Goal: Obtain resource: Download file/media

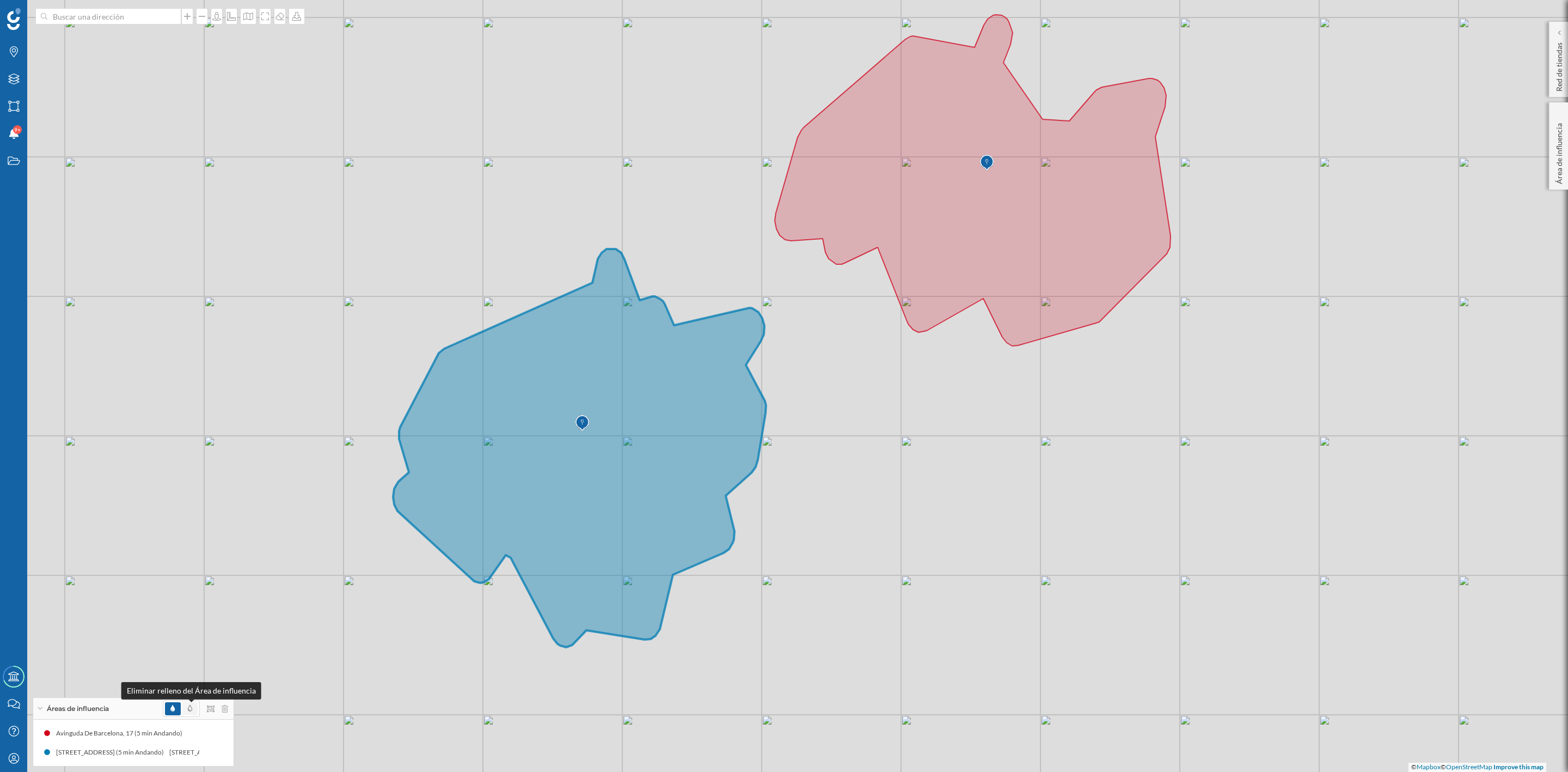
click at [190, 709] on icon at bounding box center [190, 708] width 4 height 6
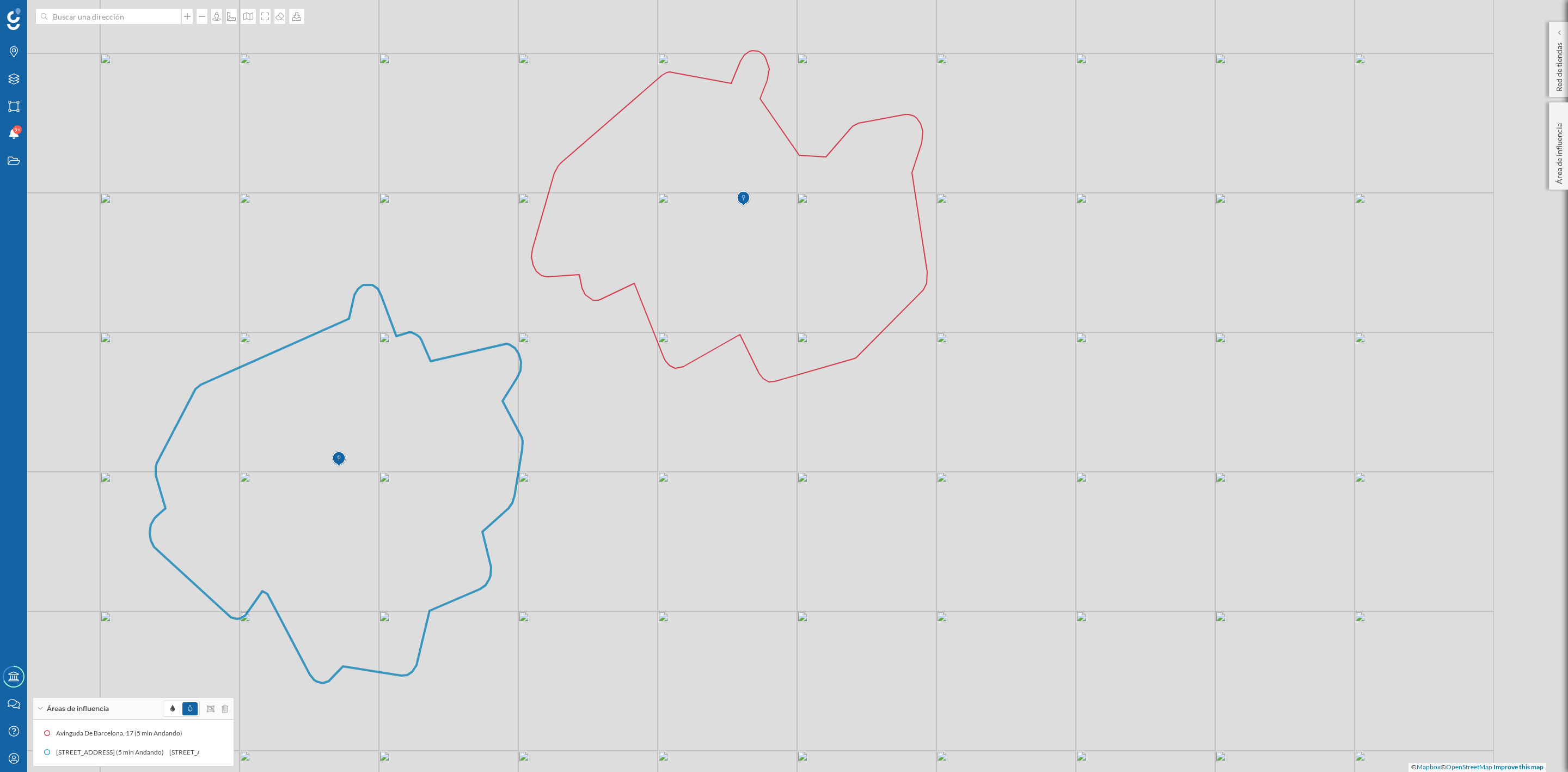
drag, startPoint x: 856, startPoint y: 513, endPoint x: 611, endPoint y: 541, distance: 246.6
click at [611, 541] on div "© Mapbox © OpenStreetMap Improve this map" at bounding box center [784, 386] width 1568 height 772
click at [750, 275] on icon at bounding box center [729, 215] width 396 height 331
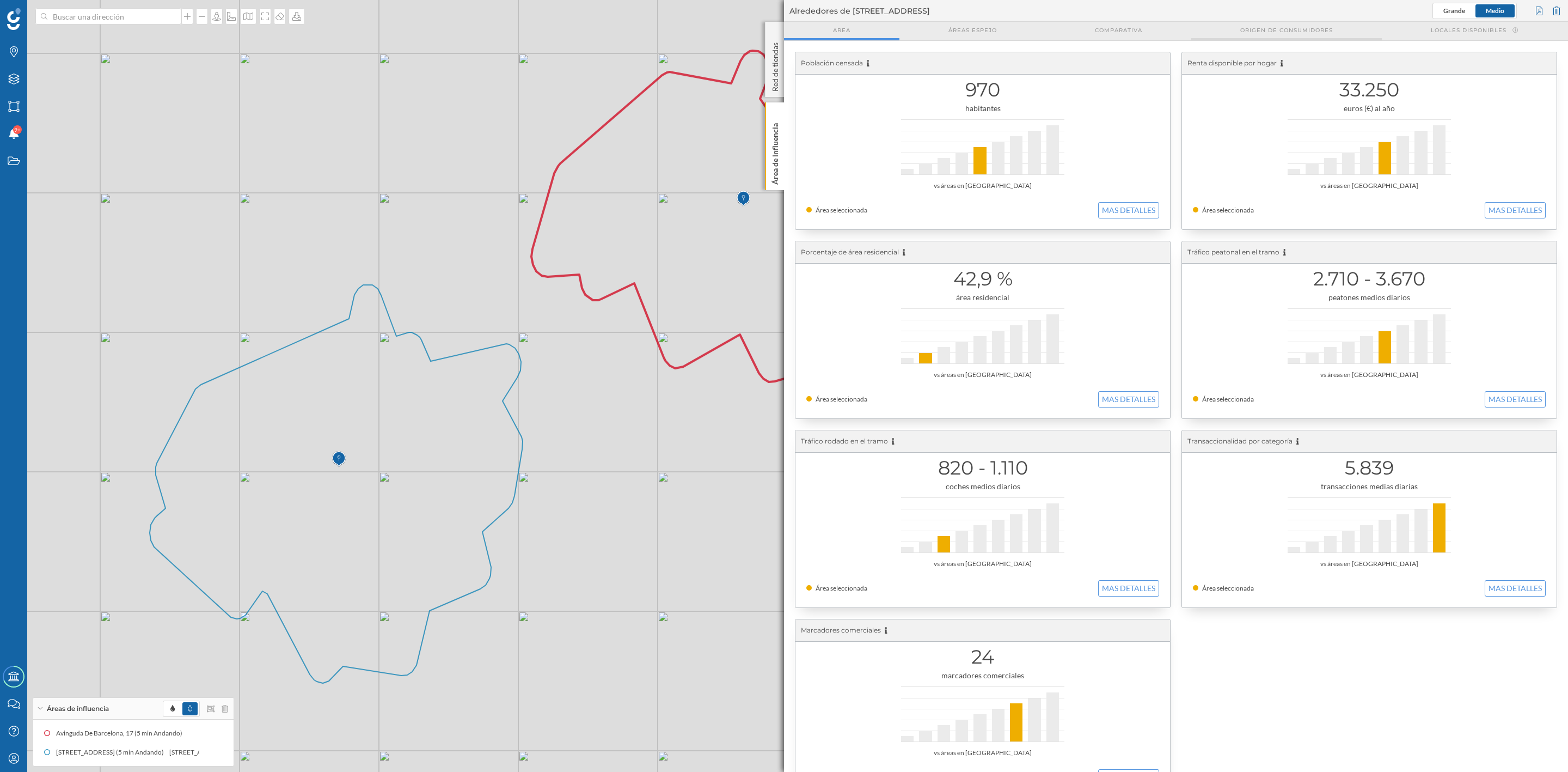
click at [1300, 34] on div "Origen de consumidores" at bounding box center [1287, 31] width 191 height 19
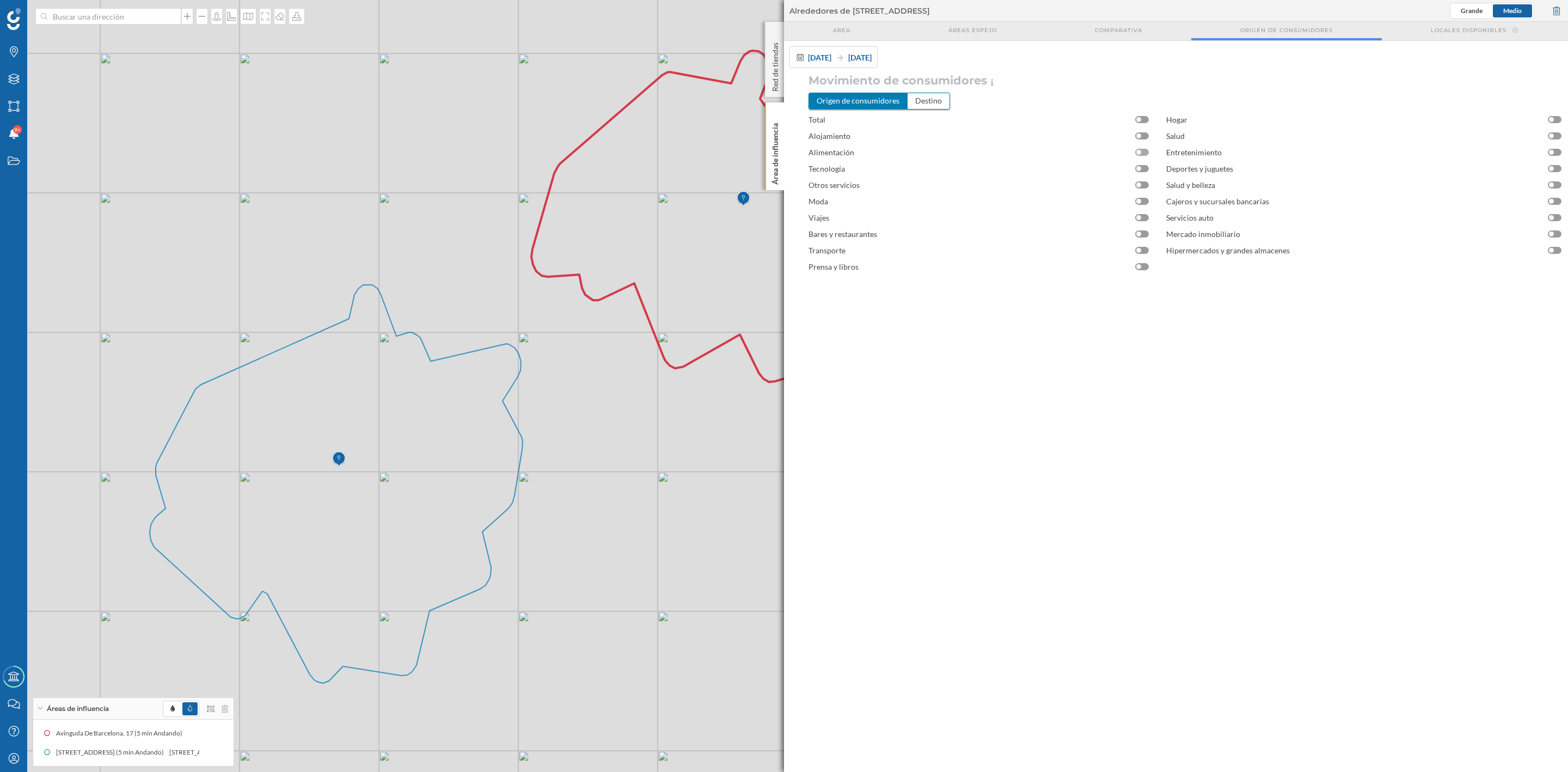
click at [1144, 152] on div at bounding box center [1142, 152] width 13 height 7
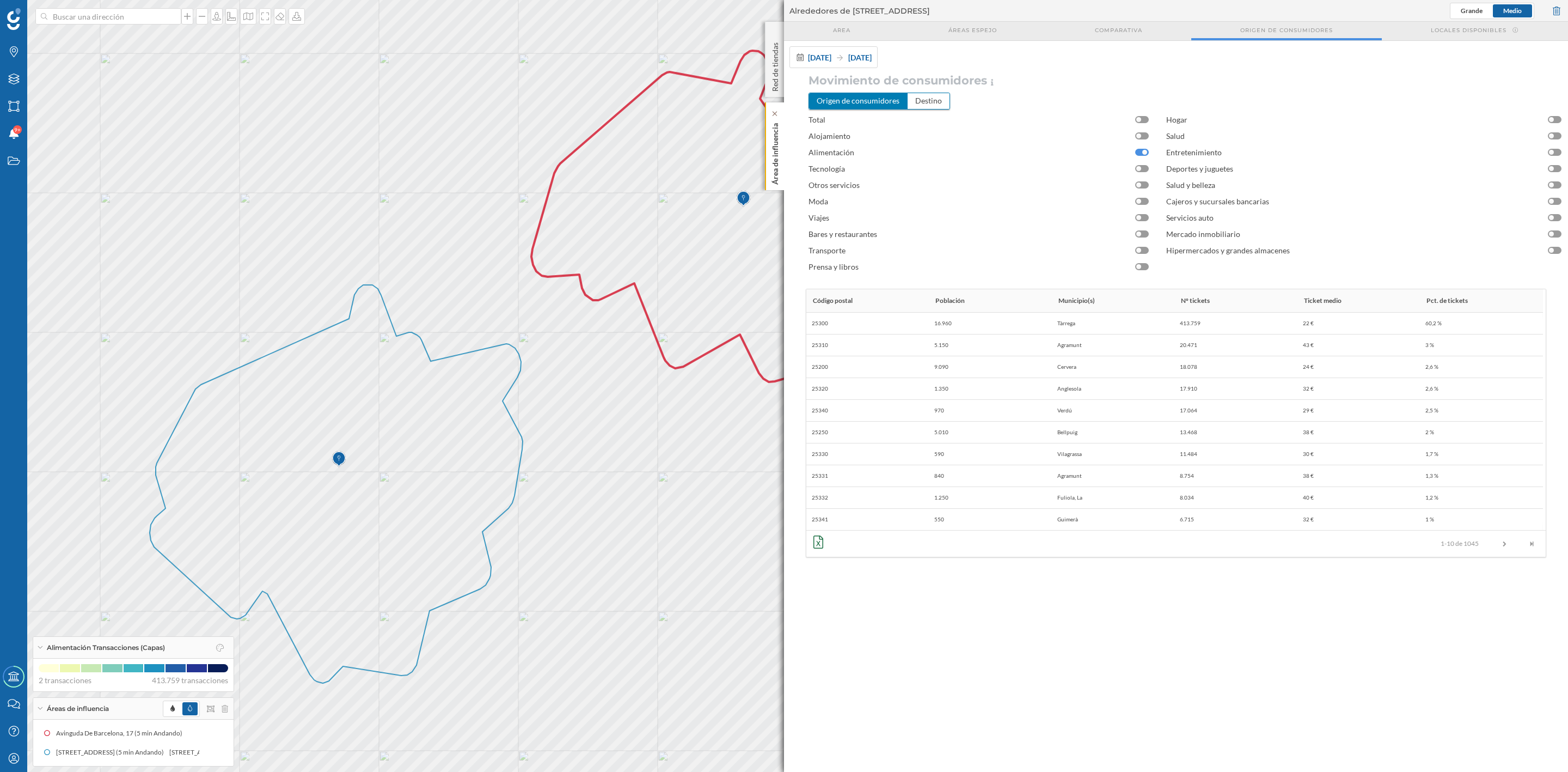
click at [778, 161] on p "Área de influencia" at bounding box center [776, 152] width 11 height 66
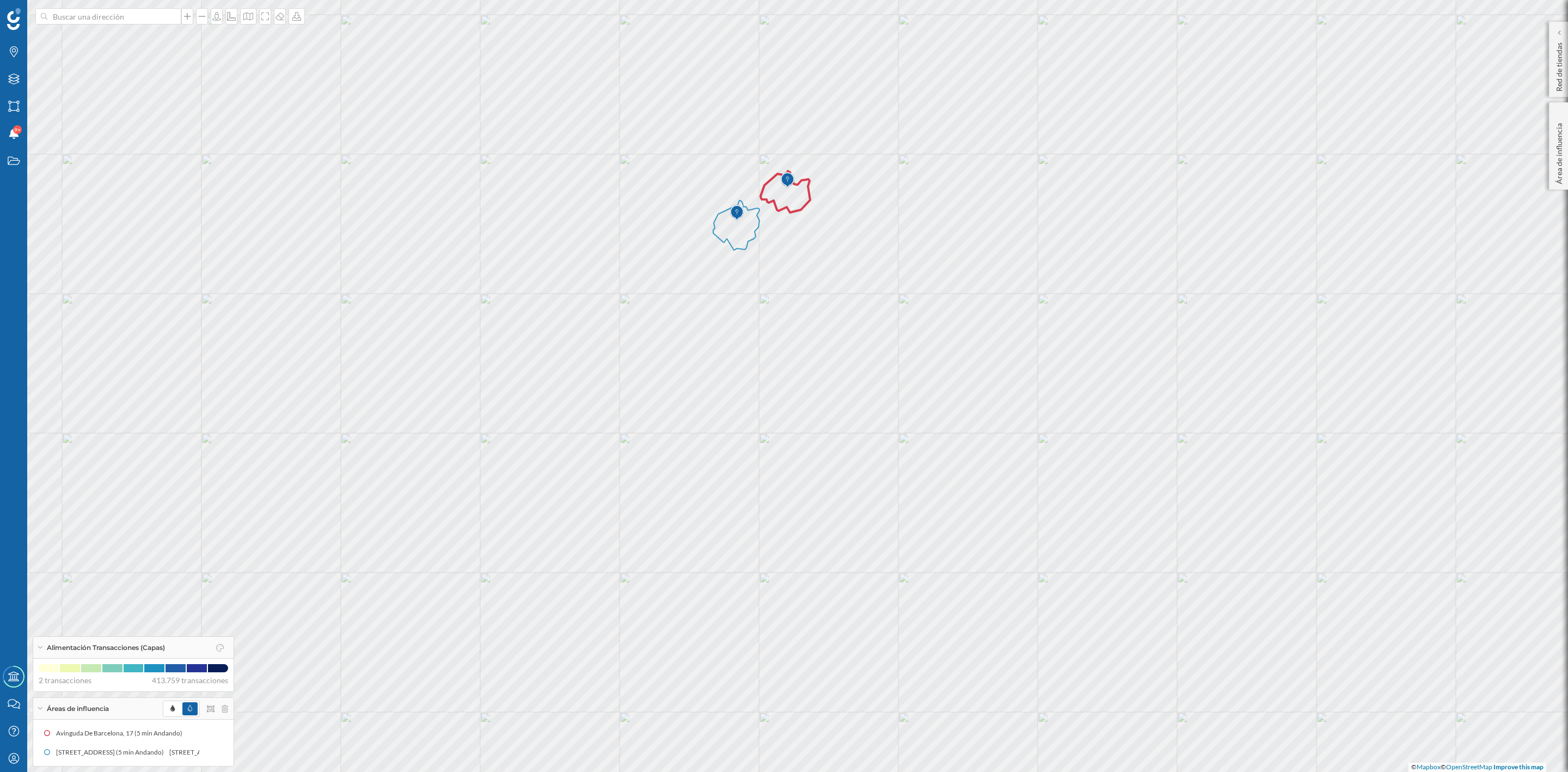
click at [791, 199] on icon at bounding box center [785, 191] width 49 height 41
click at [806, 170] on span "Avinguda De Barcelona, 17 (5 min Andando)" at bounding box center [867, 168] width 126 height 17
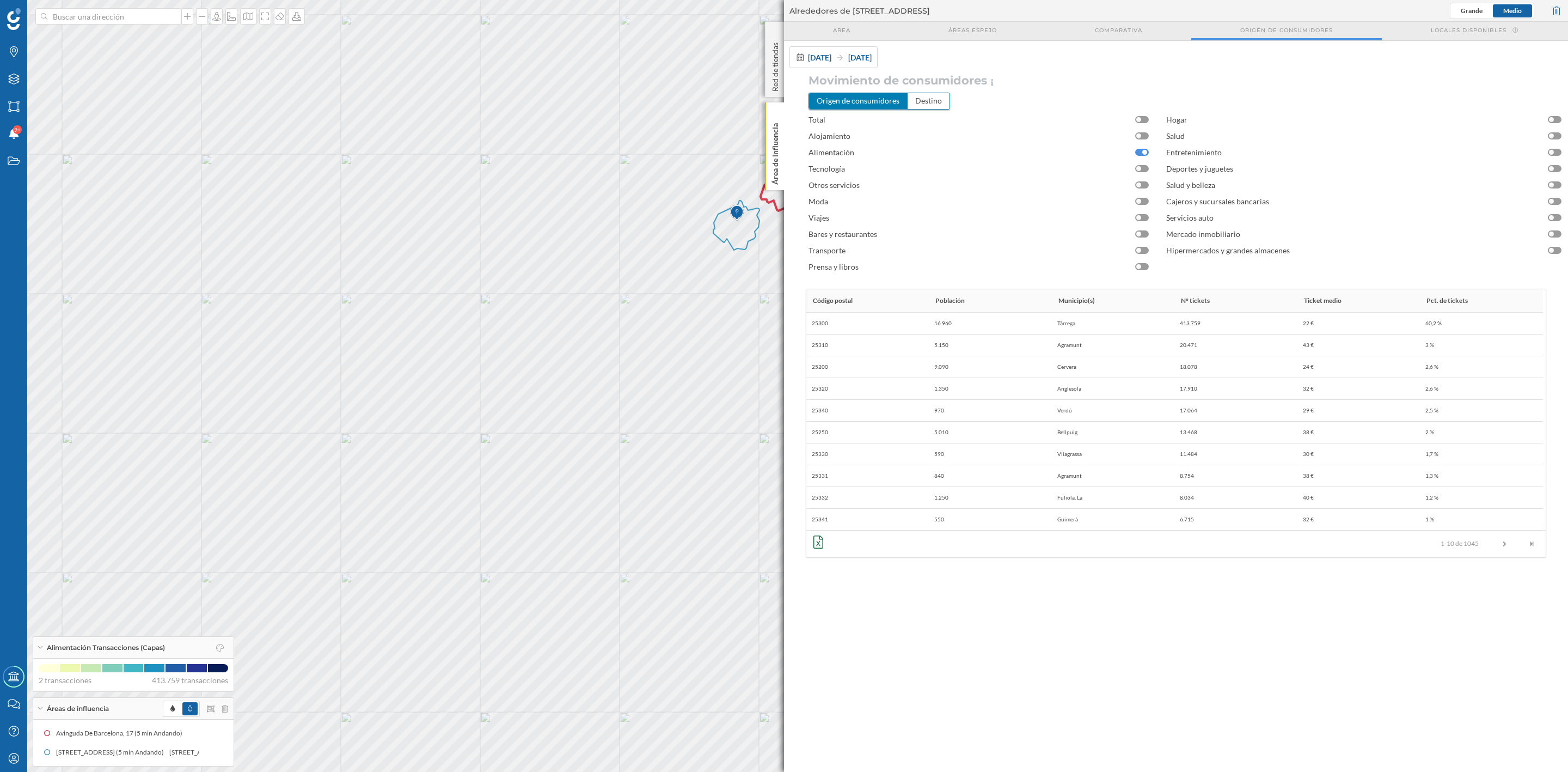
click at [1138, 156] on div at bounding box center [1142, 152] width 13 height 7
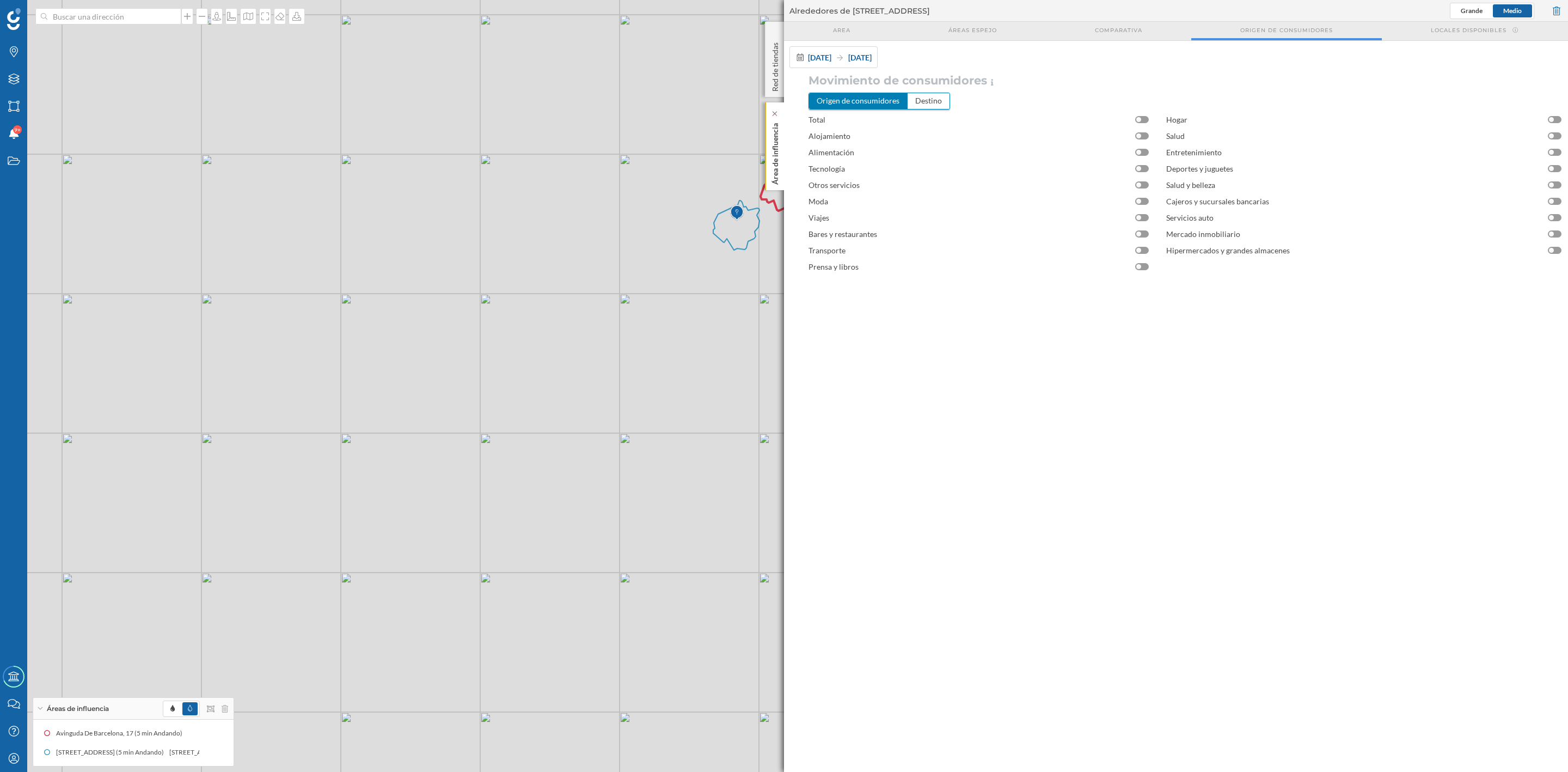
click at [767, 151] on div "Área de influencia" at bounding box center [775, 146] width 19 height 87
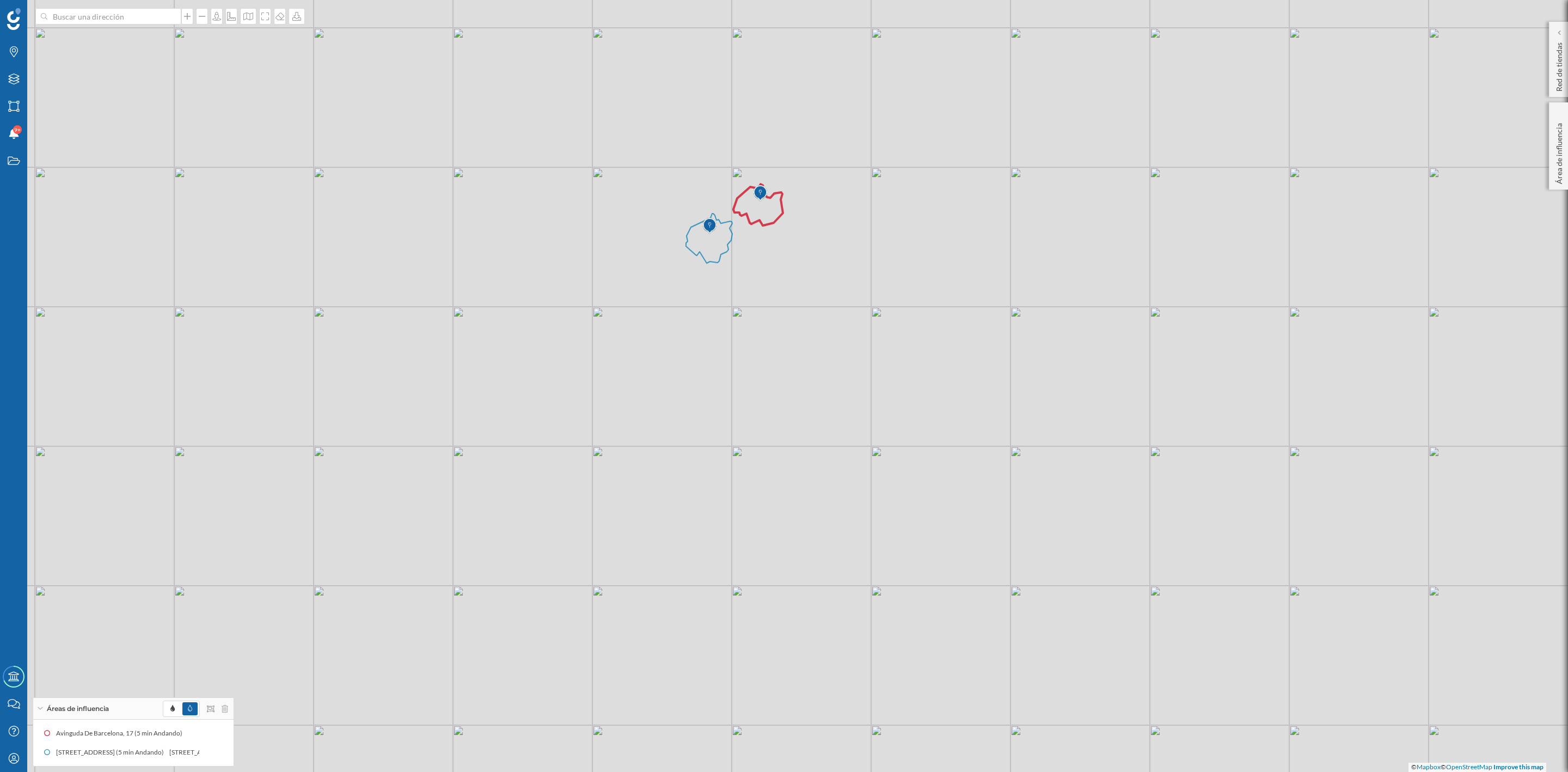
drag, startPoint x: 784, startPoint y: 527, endPoint x: 668, endPoint y: 558, distance: 120.1
click at [668, 558] on div "© Mapbox © OpenStreetMap Improve this map" at bounding box center [784, 386] width 1568 height 772
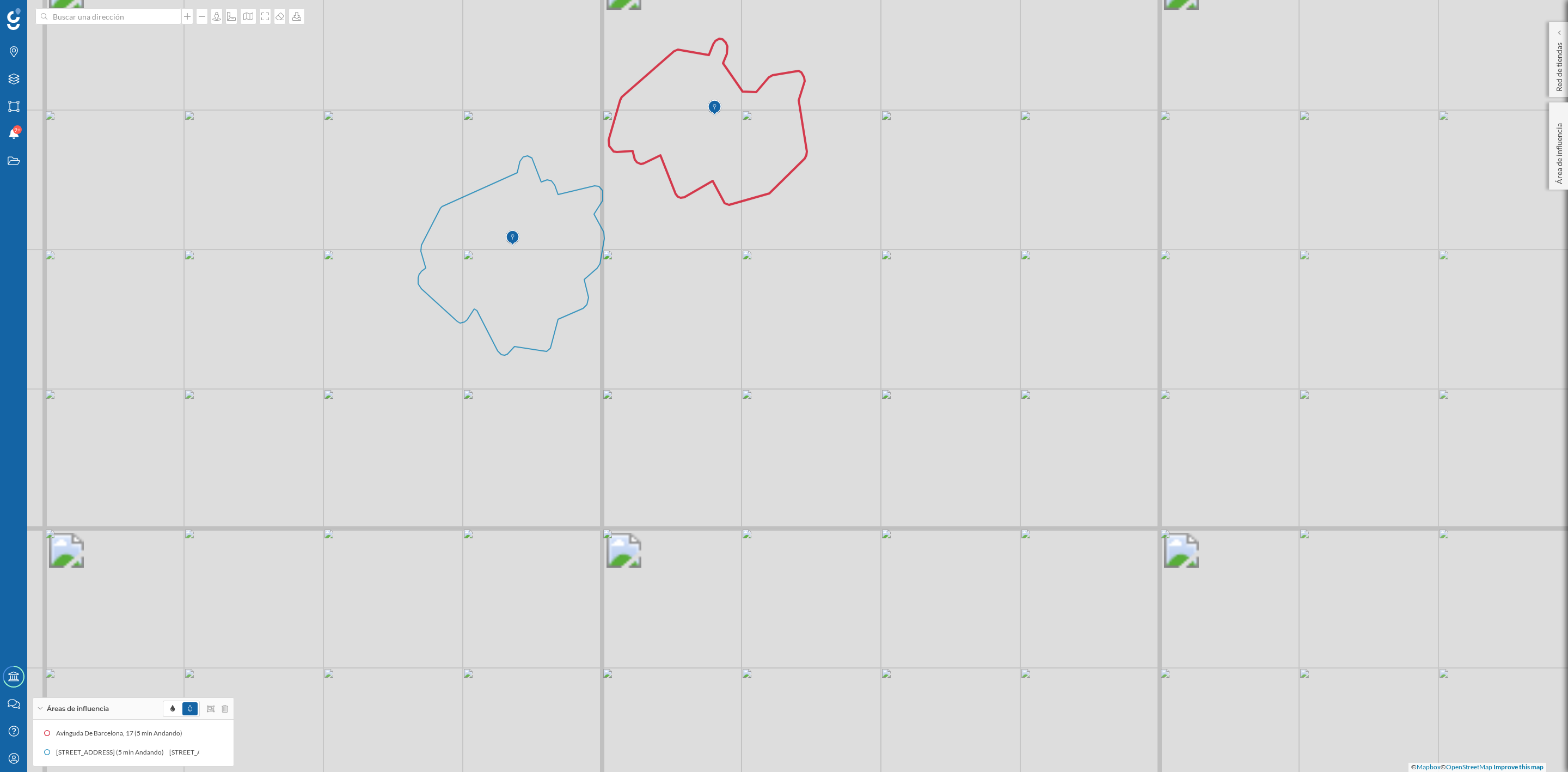
drag, startPoint x: 882, startPoint y: 231, endPoint x: 881, endPoint y: 378, distance: 147.0
click at [881, 378] on div "© Mapbox © OpenStreetMap Improve this map" at bounding box center [784, 386] width 1568 height 772
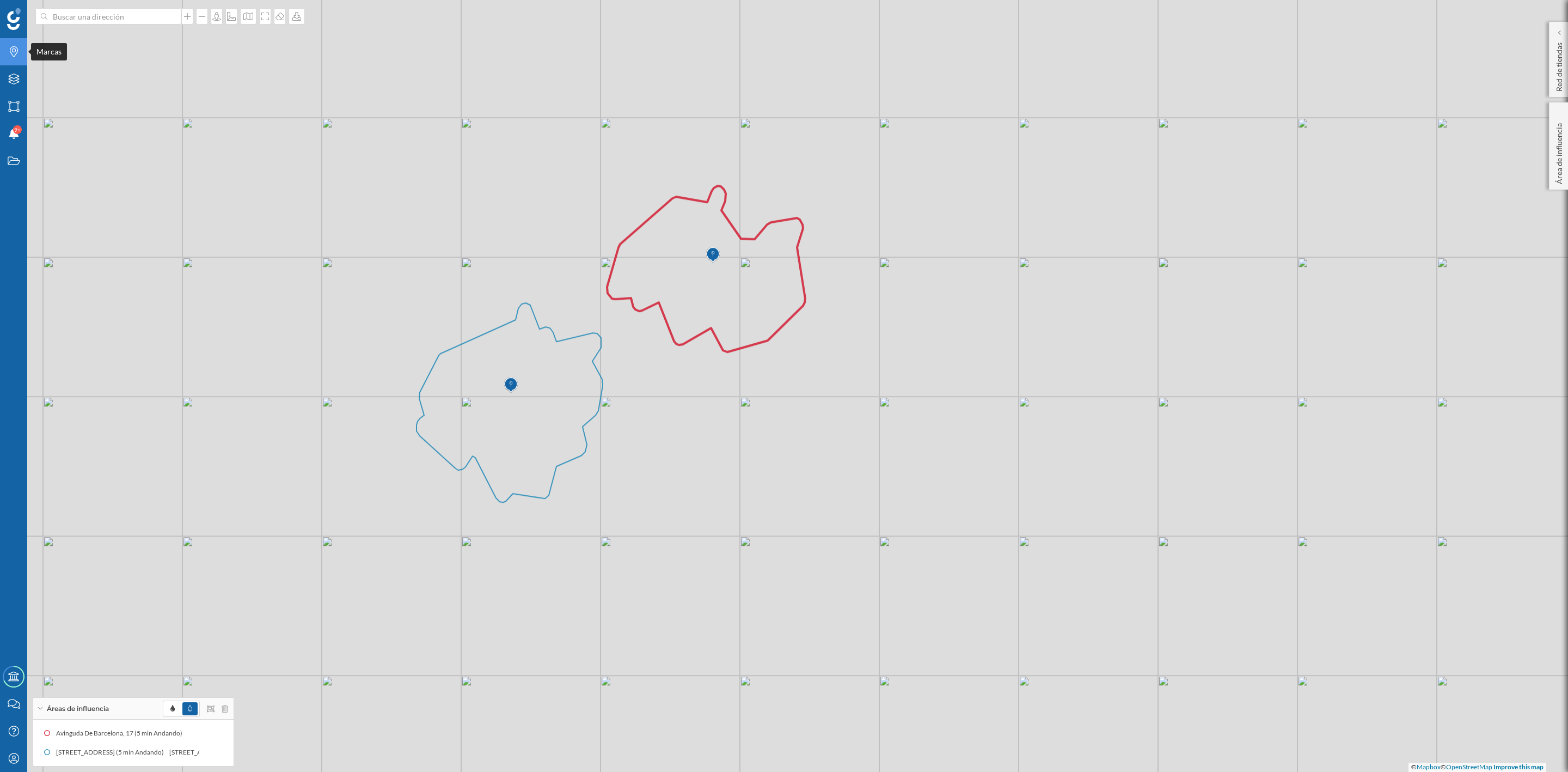
click at [7, 56] on icon "Marcas" at bounding box center [13, 51] width 13 height 11
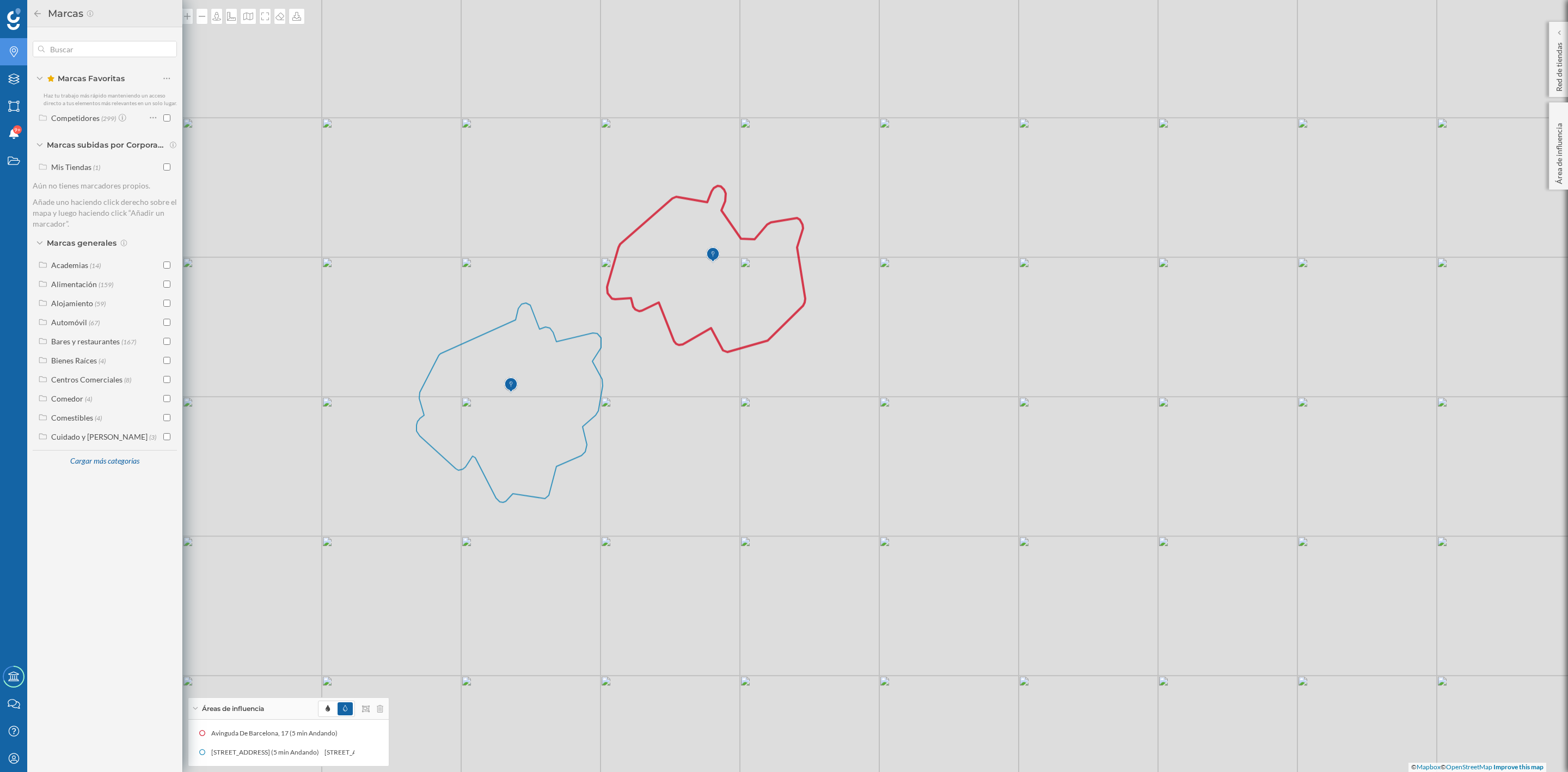
click at [994, 527] on div "© Mapbox © OpenStreetMap Improve this map" at bounding box center [784, 386] width 1568 height 772
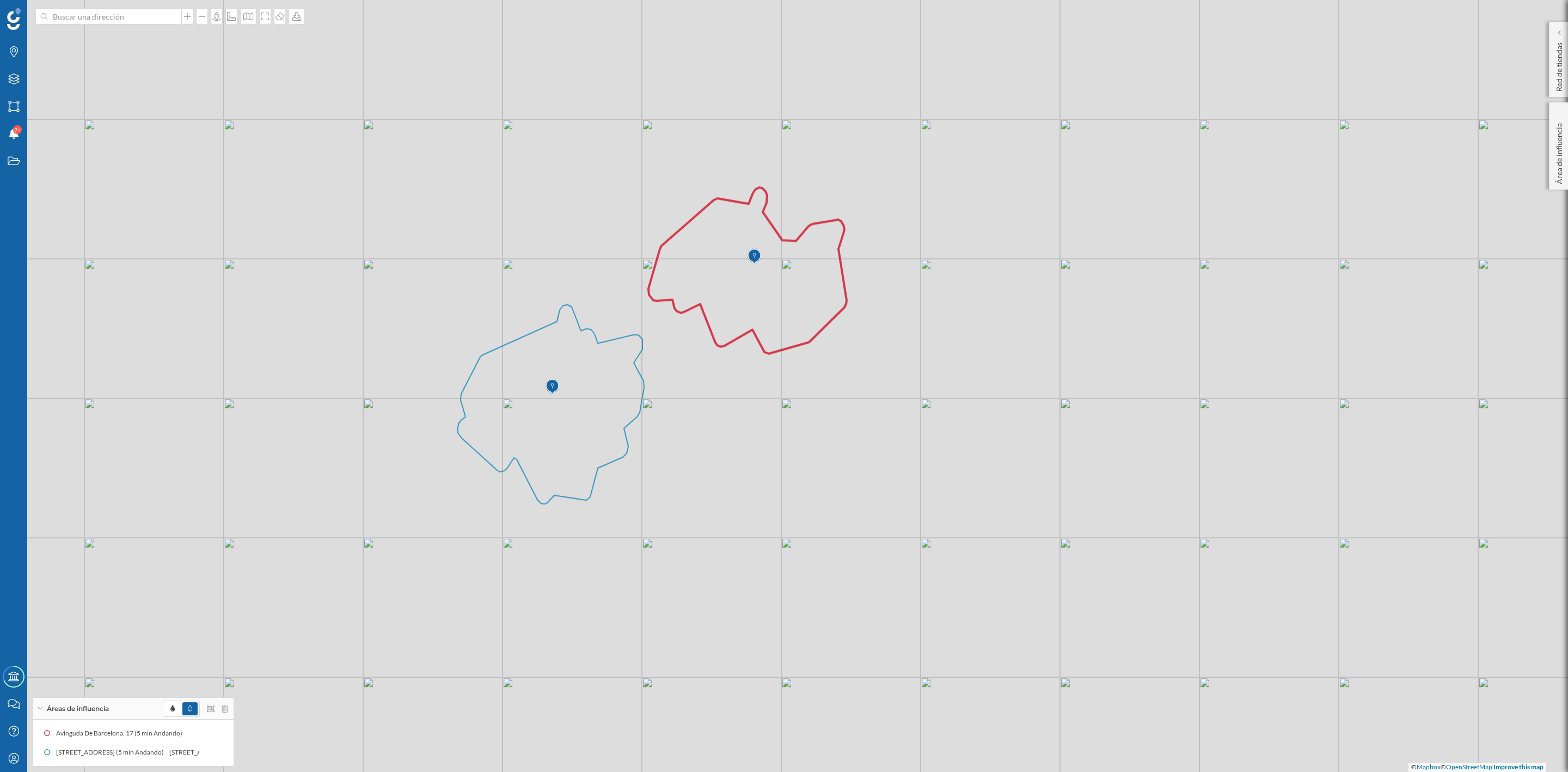
drag, startPoint x: 967, startPoint y: 448, endPoint x: 1009, endPoint y: 450, distance: 42.0
click at [1009, 450] on div "© Mapbox © OpenStreetMap Improve this map" at bounding box center [784, 386] width 1568 height 772
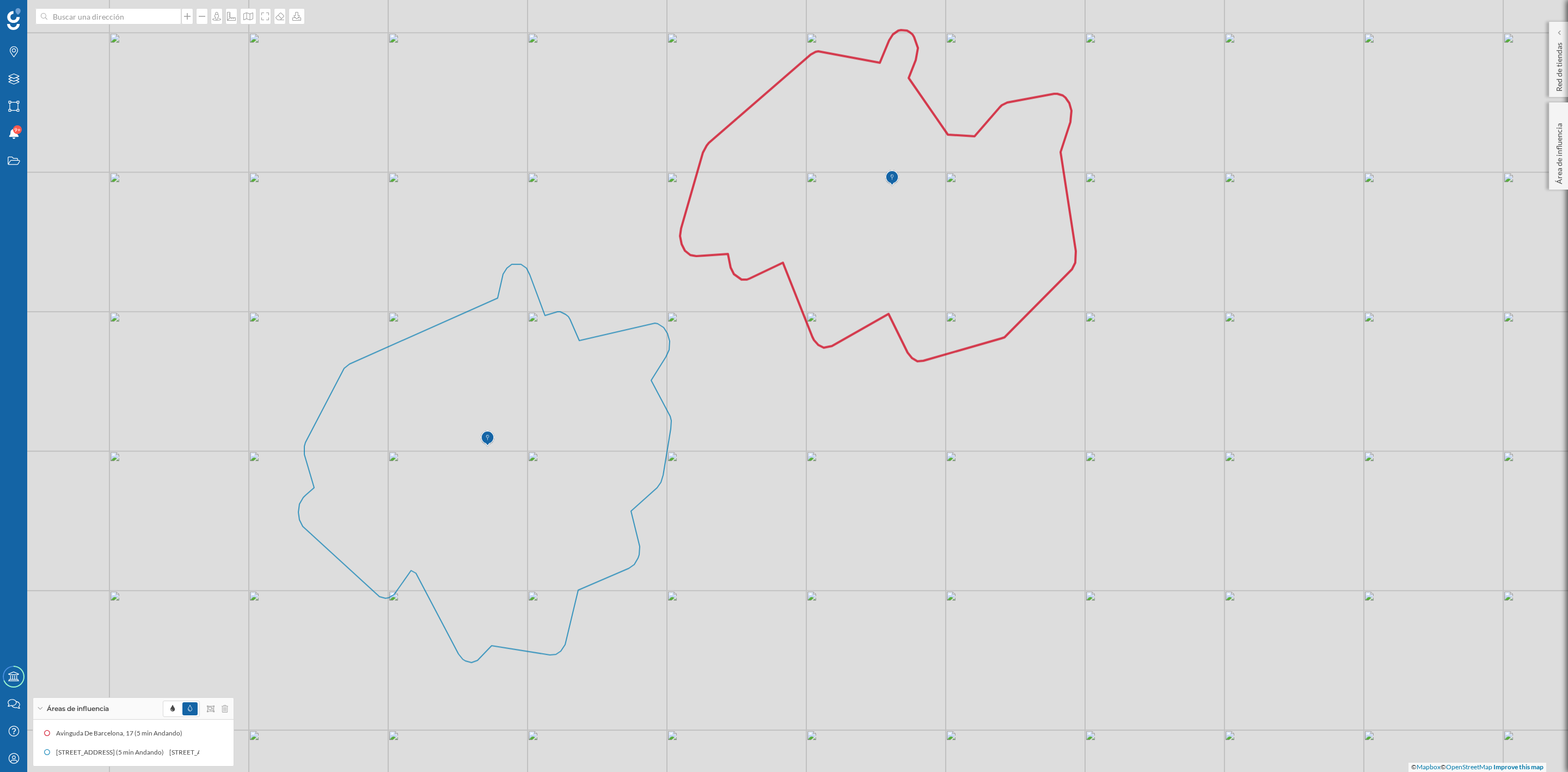
drag, startPoint x: 843, startPoint y: 420, endPoint x: 905, endPoint y: 461, distance: 74.3
click at [905, 461] on div "© Mapbox © OpenStreetMap Improve this map" at bounding box center [784, 386] width 1568 height 772
click at [11, 80] on icon at bounding box center [13, 79] width 11 height 11
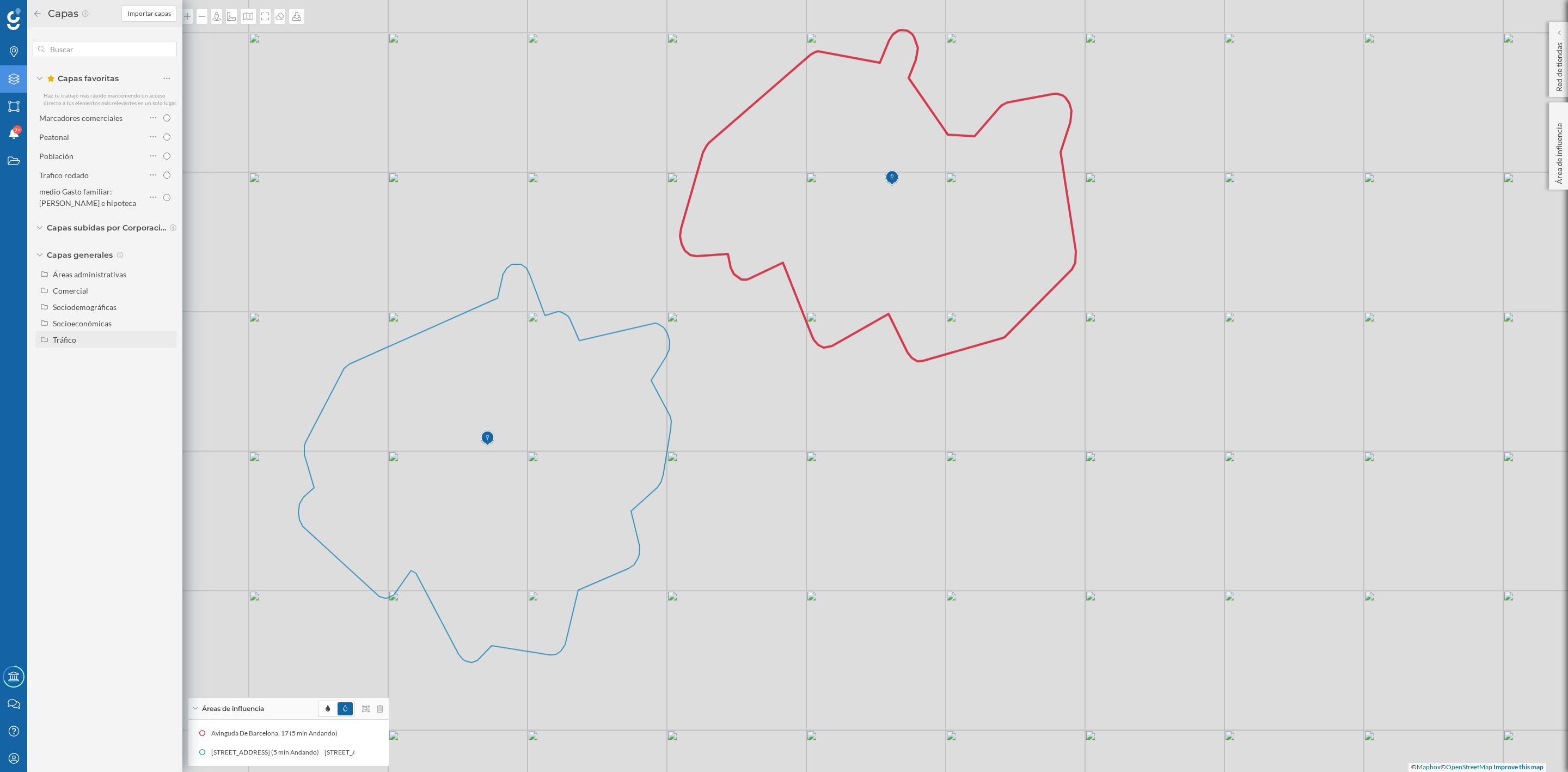
click at [71, 332] on div "Tráfico" at bounding box center [106, 339] width 141 height 17
click at [169, 371] on input "Peatonal" at bounding box center [169, 372] width 7 height 7
radio input "true"
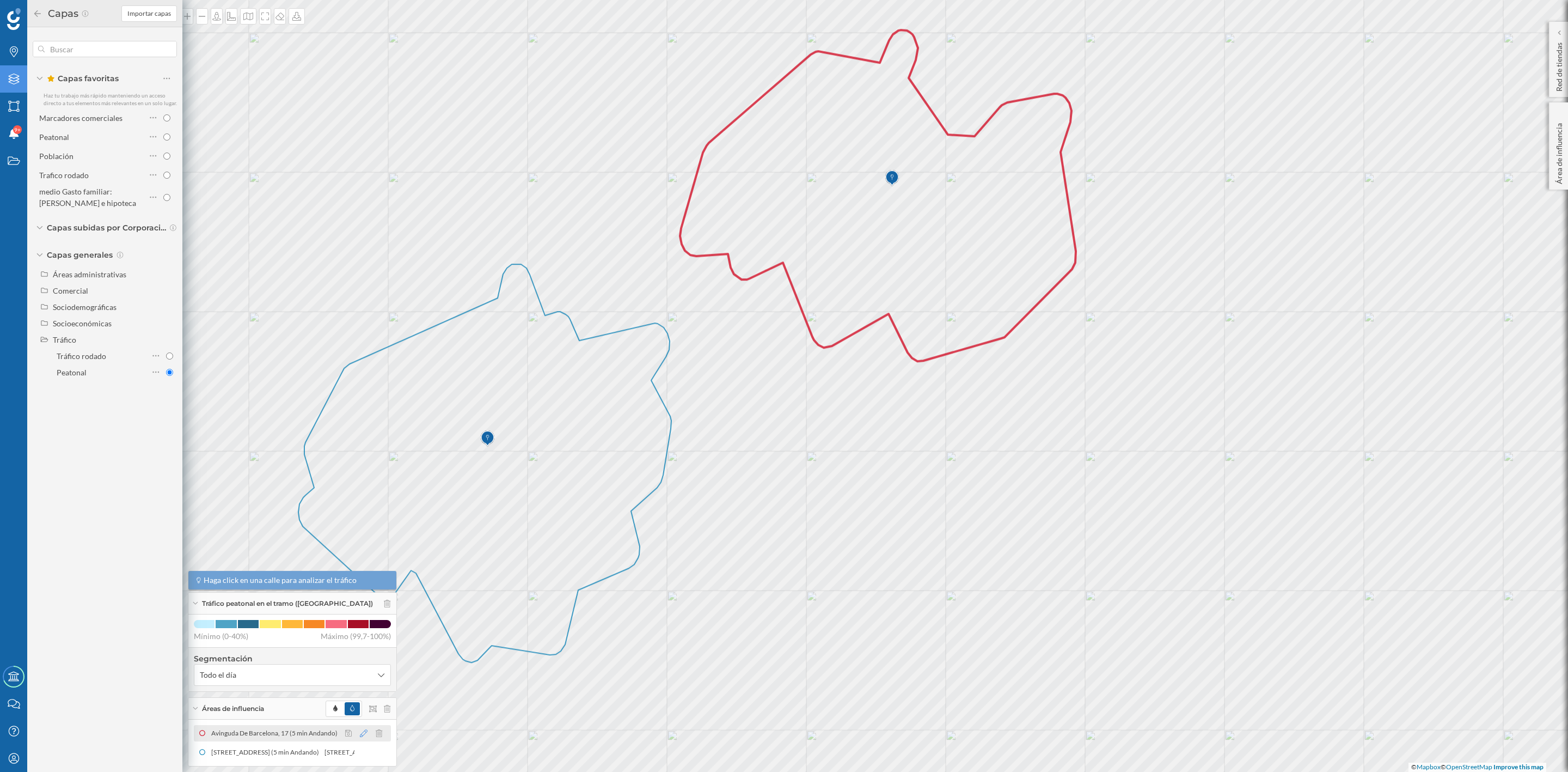
click at [360, 731] on icon at bounding box center [364, 732] width 8 height 8
click at [210, 654] on div at bounding box center [206, 656] width 11 height 11
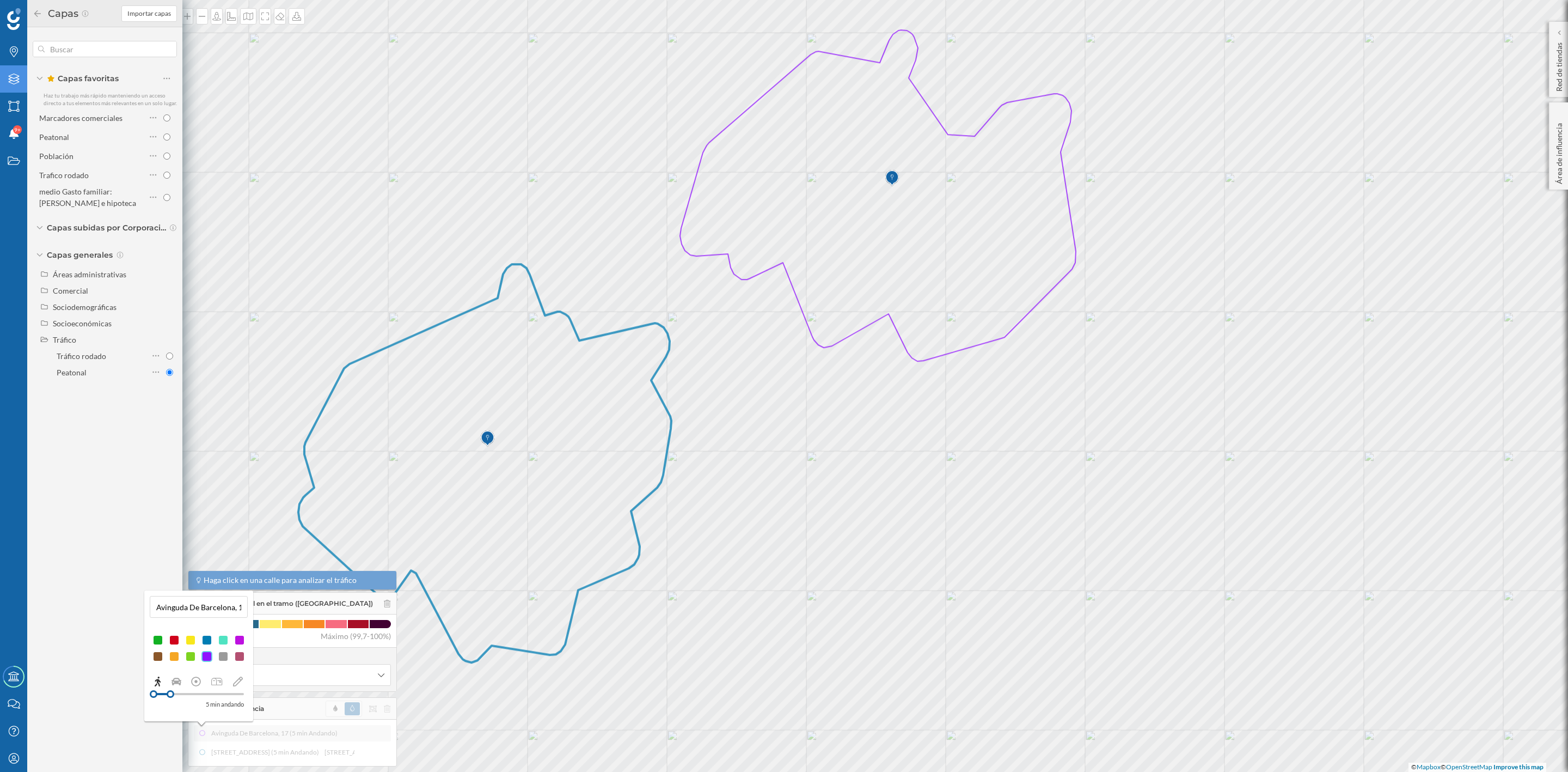
click at [619, 573] on icon at bounding box center [484, 462] width 373 height 398
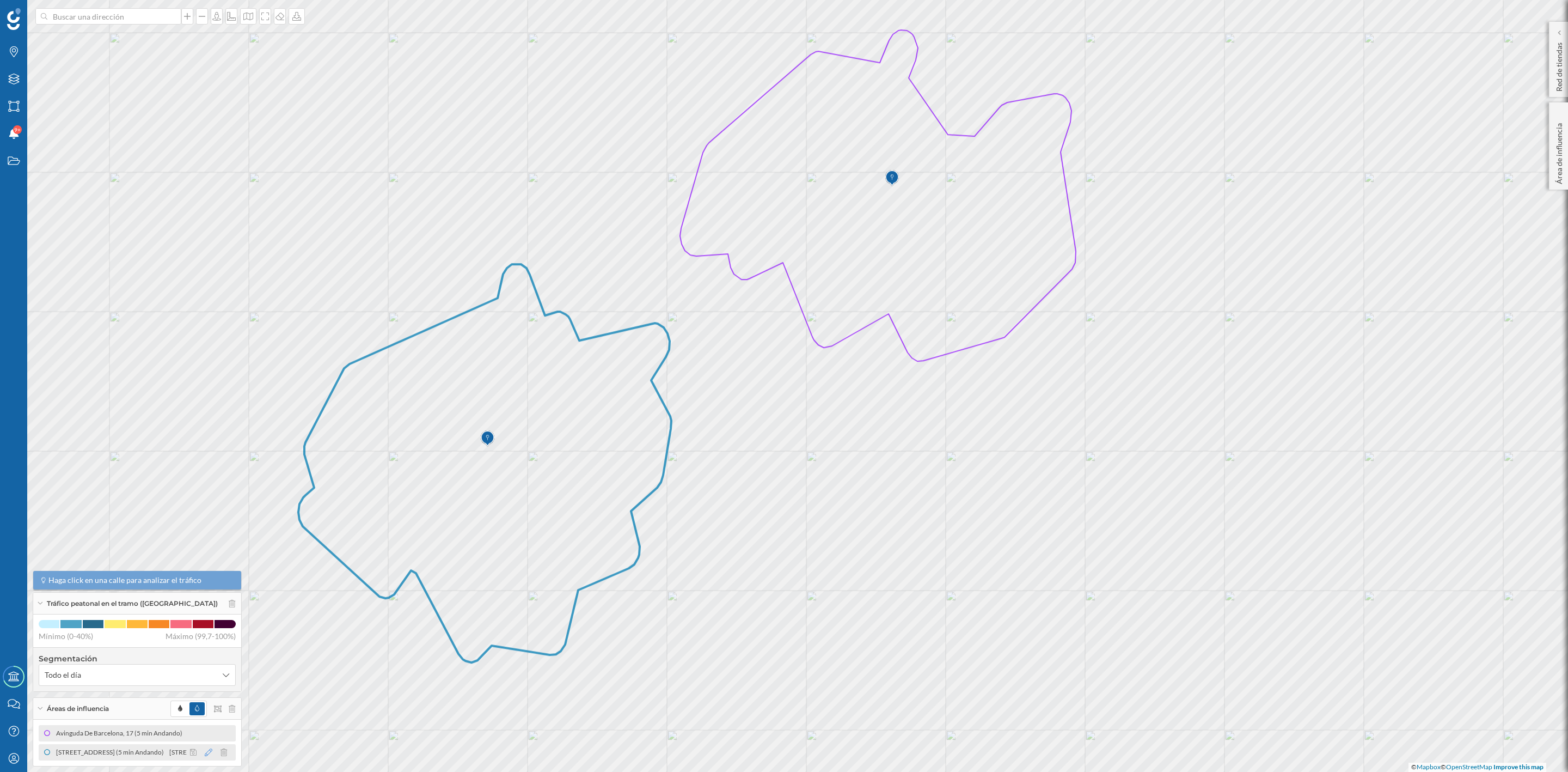
click at [205, 753] on icon at bounding box center [208, 752] width 8 height 8
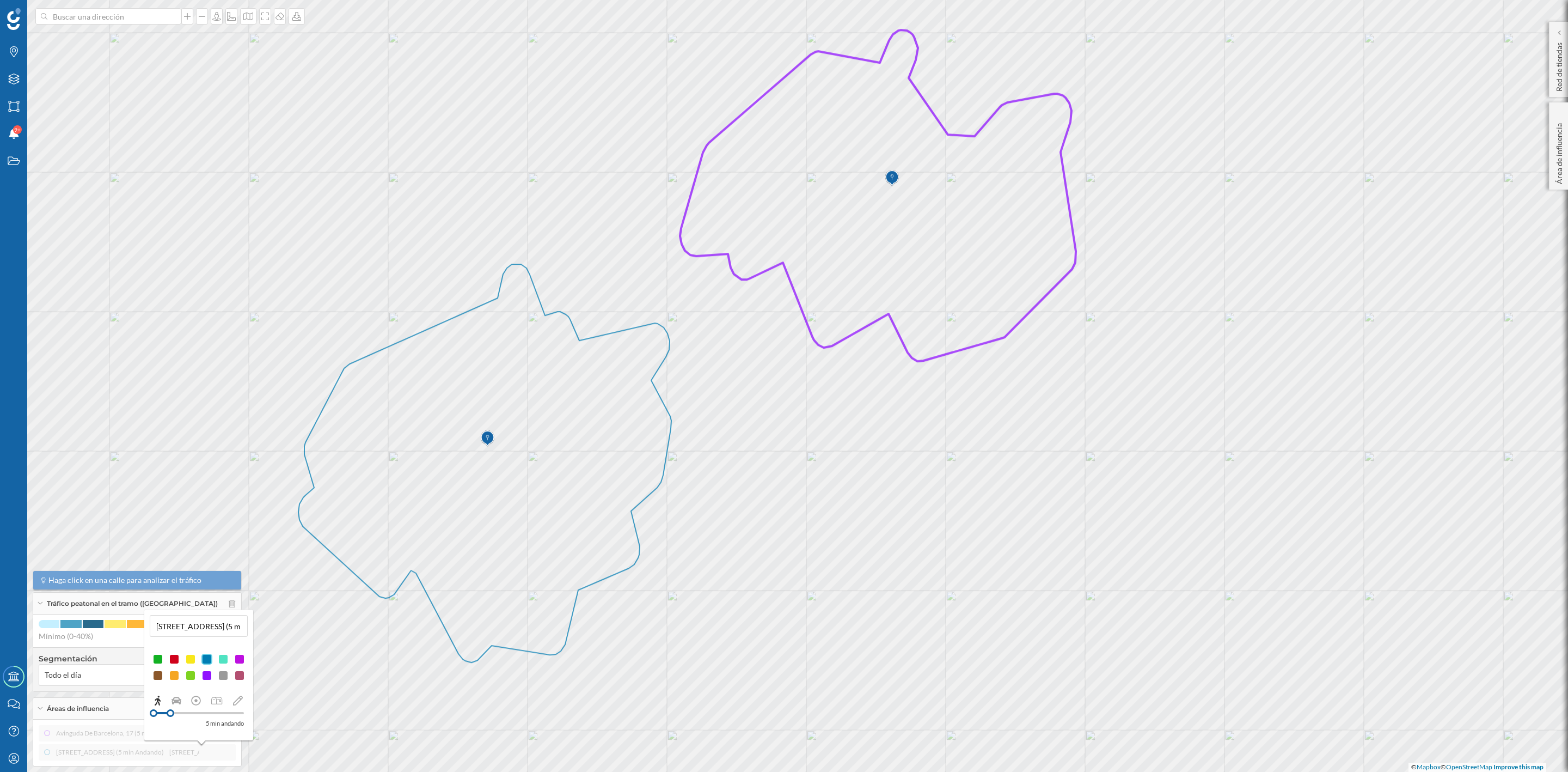
click at [241, 659] on div at bounding box center [239, 659] width 11 height 11
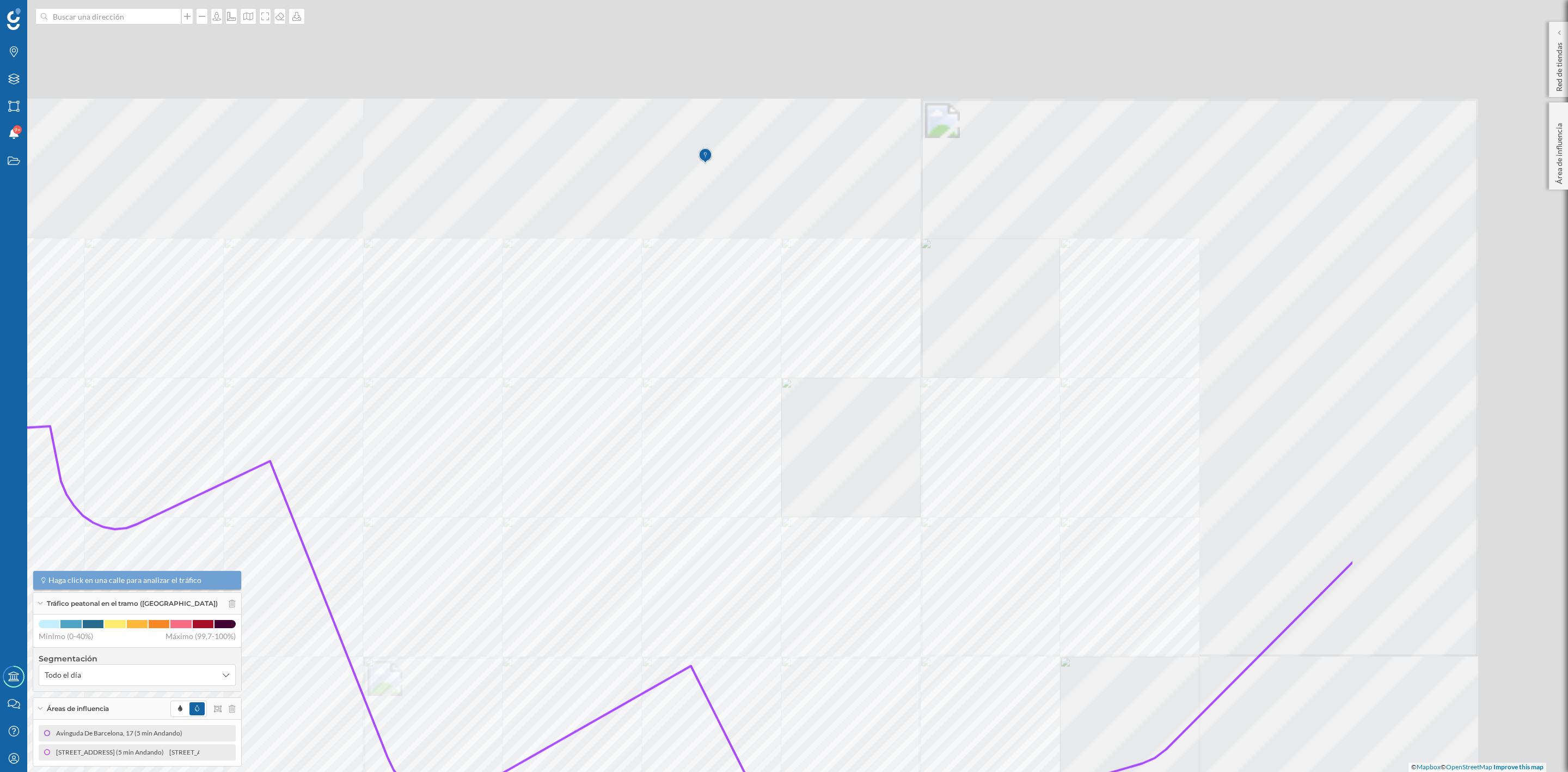
drag, startPoint x: 1170, startPoint y: 230, endPoint x: 798, endPoint y: 487, distance: 452.1
click at [798, 487] on icon at bounding box center [606, 513] width 1496 height 680
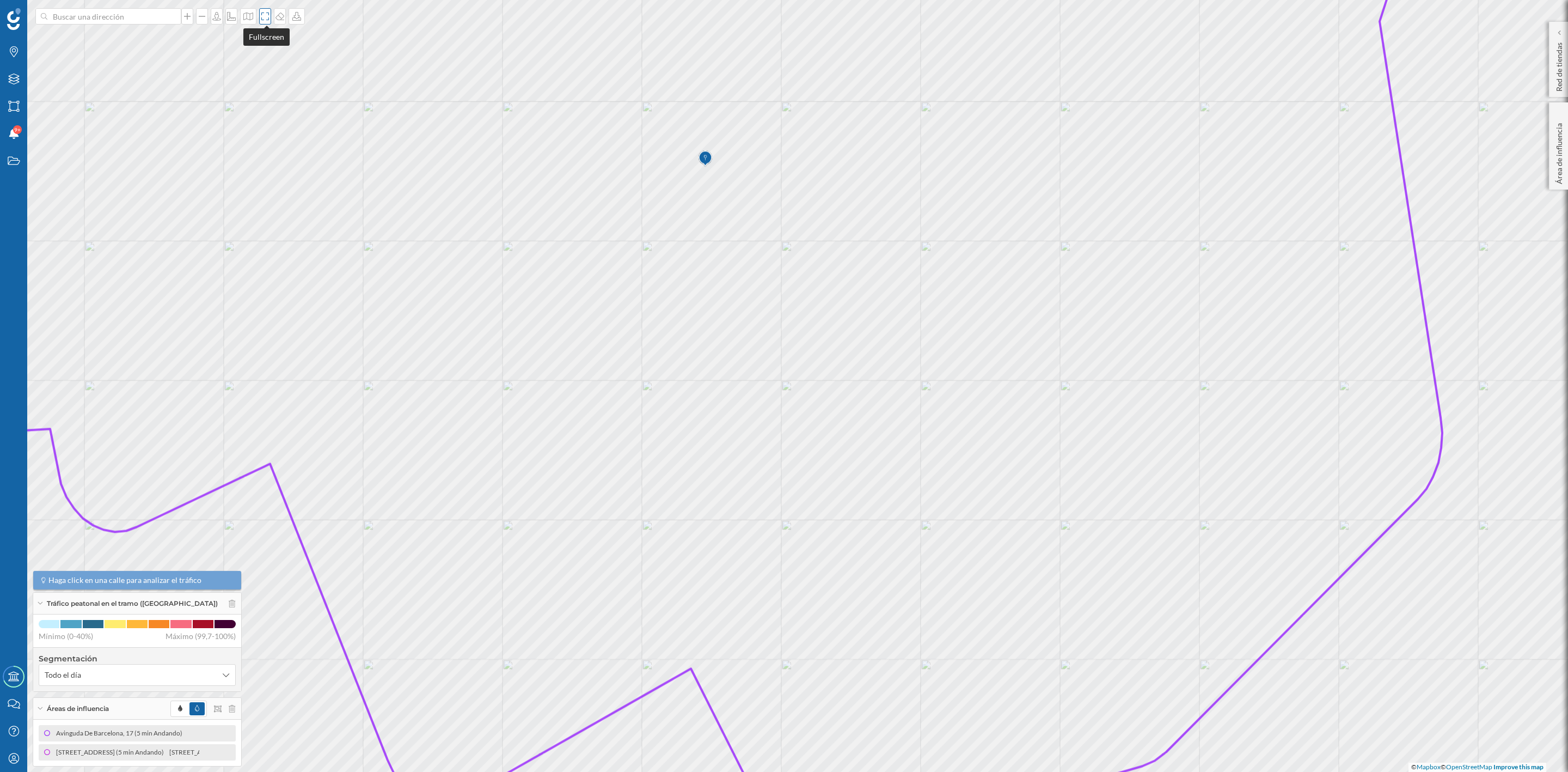
click at [266, 17] on icon at bounding box center [265, 17] width 11 height 9
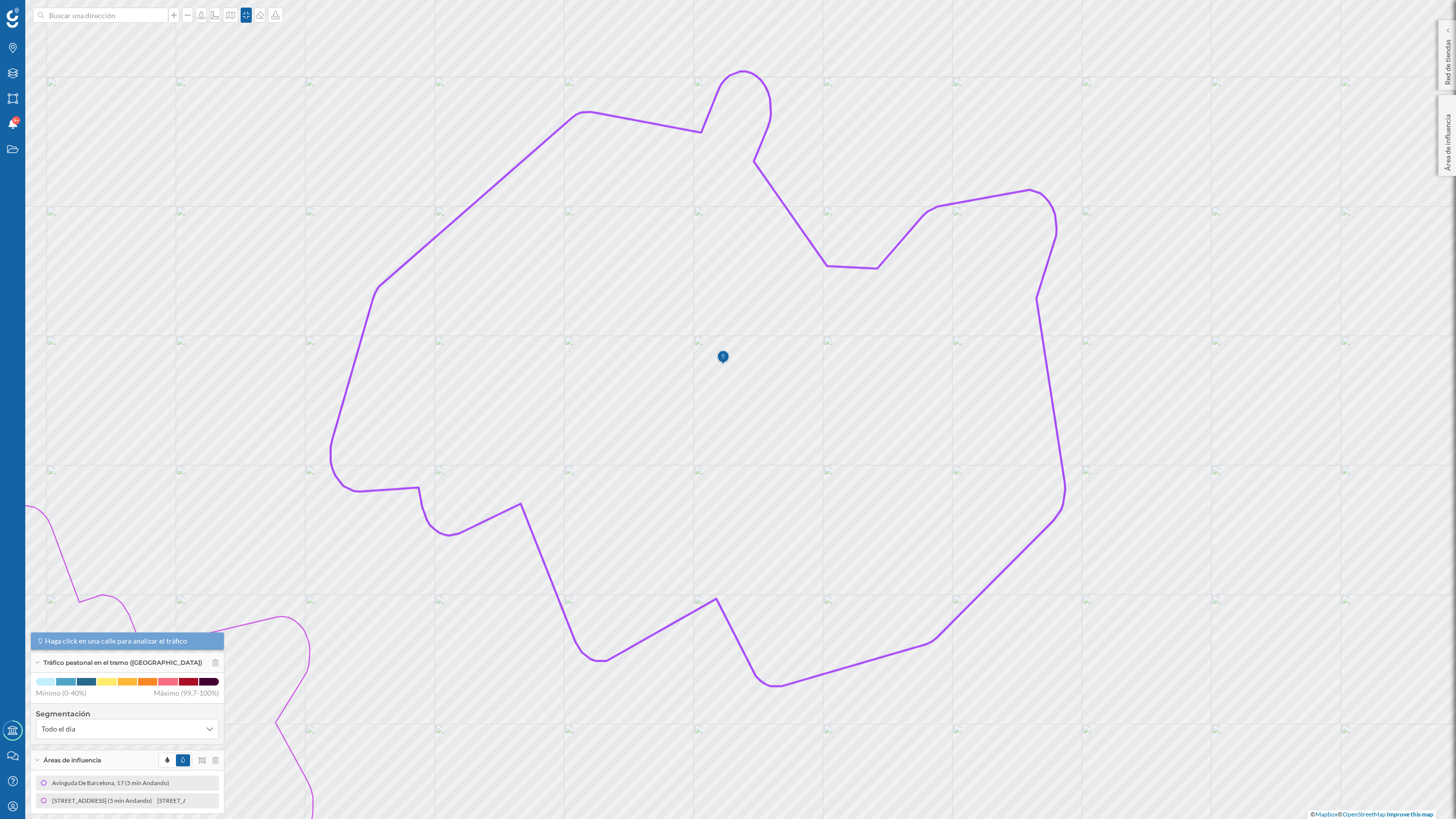
drag, startPoint x: 1018, startPoint y: 446, endPoint x: 917, endPoint y: 477, distance: 105.7
click at [921, 498] on icon at bounding box center [698, 378] width 735 height 614
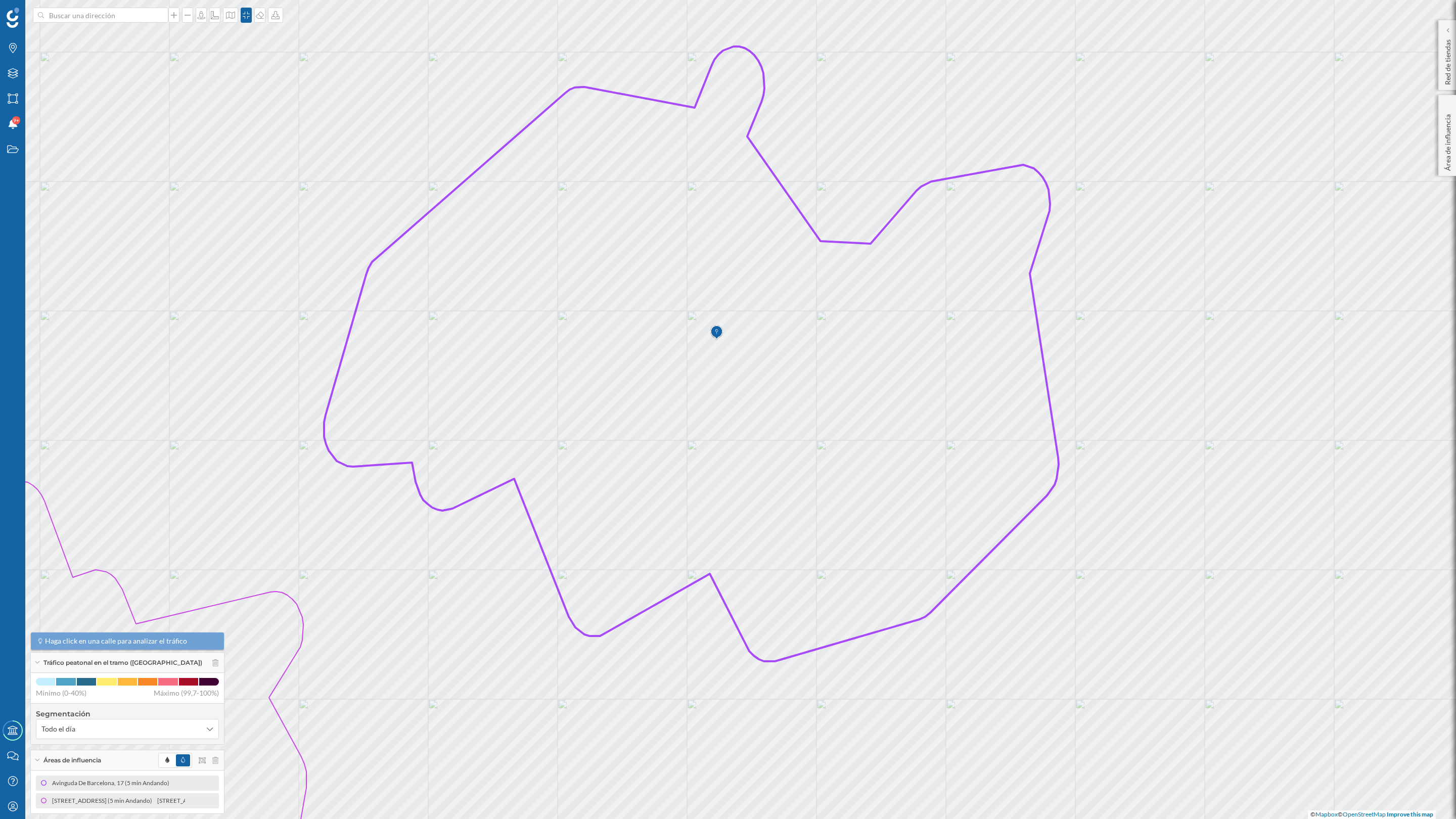
drag, startPoint x: 894, startPoint y: 426, endPoint x: 888, endPoint y: 425, distance: 6.1
click at [888, 425] on icon at bounding box center [692, 354] width 735 height 614
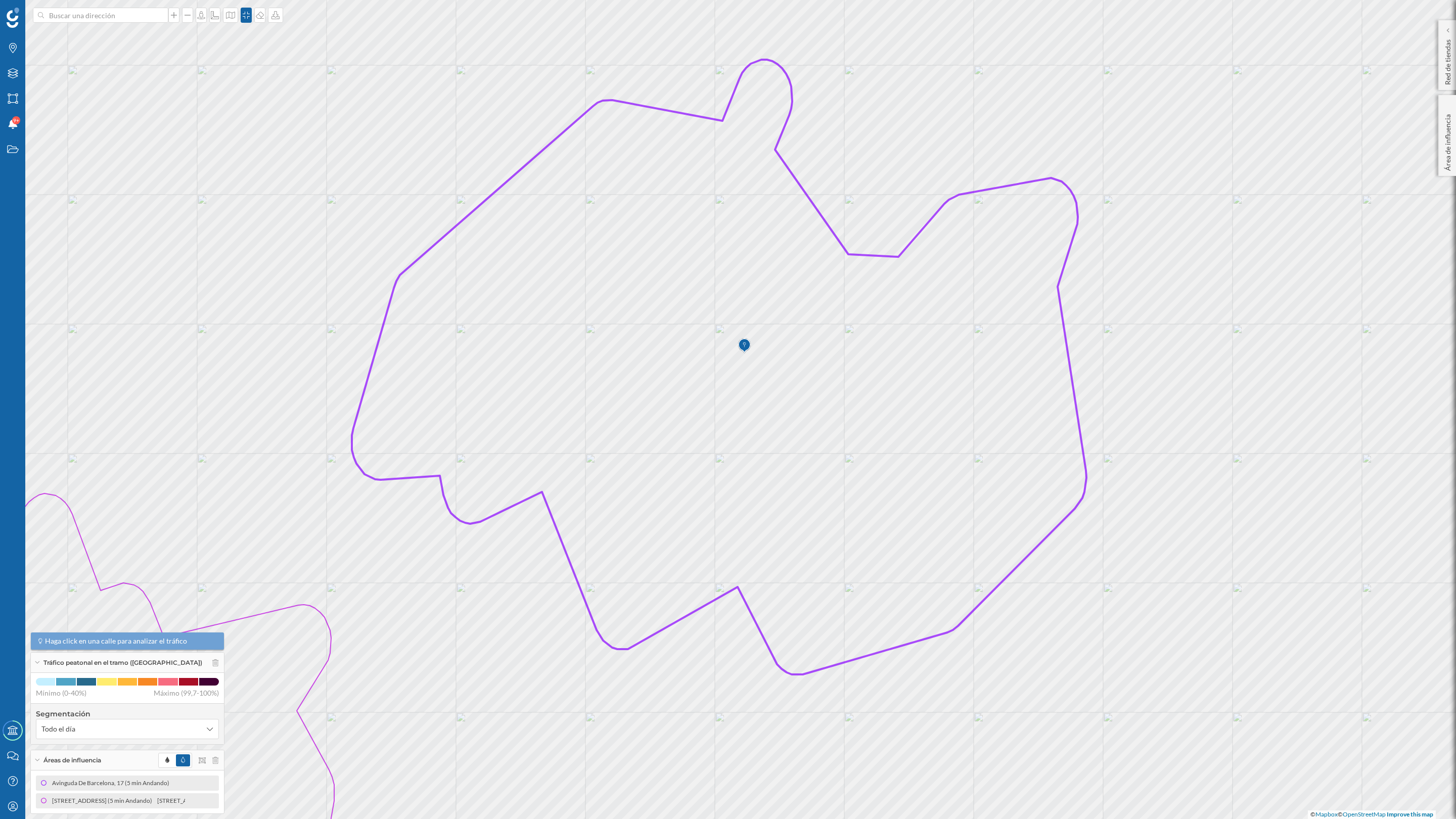
drag, startPoint x: 884, startPoint y: 408, endPoint x: 892, endPoint y: 425, distance: 18.8
click at [892, 425] on icon at bounding box center [719, 367] width 735 height 614
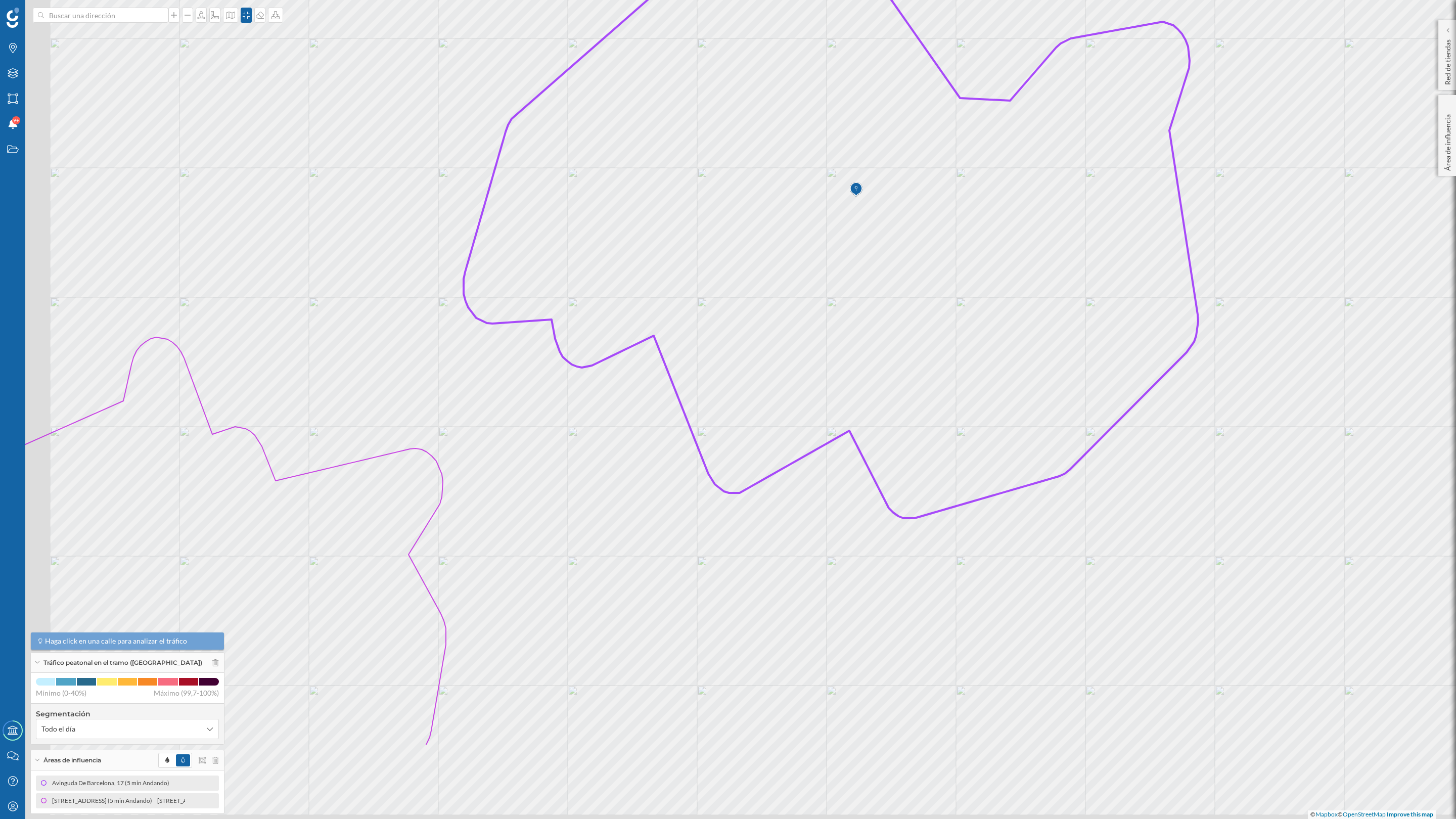
drag, startPoint x: 892, startPoint y: 425, endPoint x: 1027, endPoint y: 224, distance: 242.1
click at [1027, 224] on icon at bounding box center [831, 210] width 735 height 614
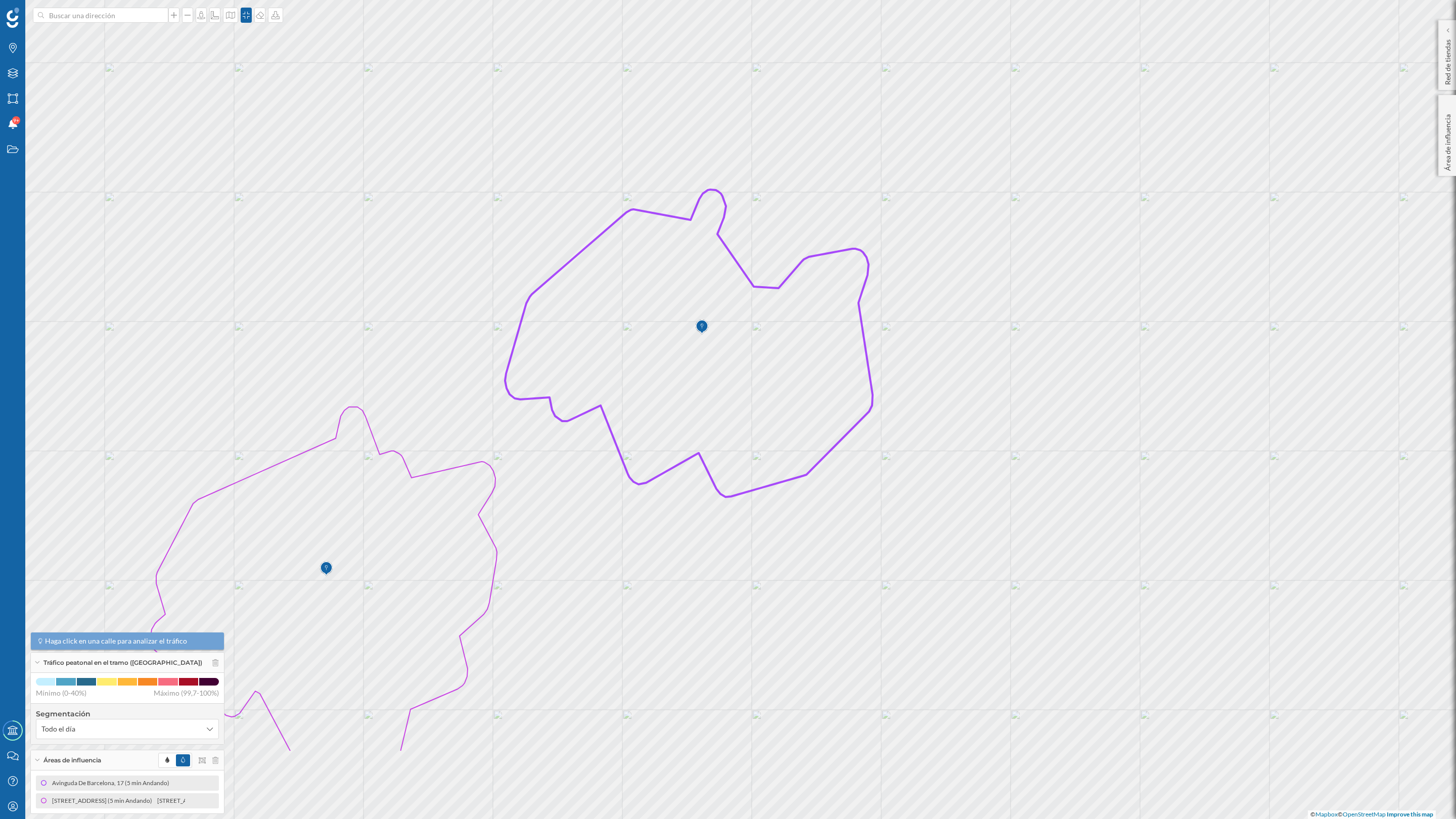
drag, startPoint x: 761, startPoint y: 572, endPoint x: 819, endPoint y: 422, distance: 160.8
click at [819, 422] on icon at bounding box center [689, 342] width 368 height 307
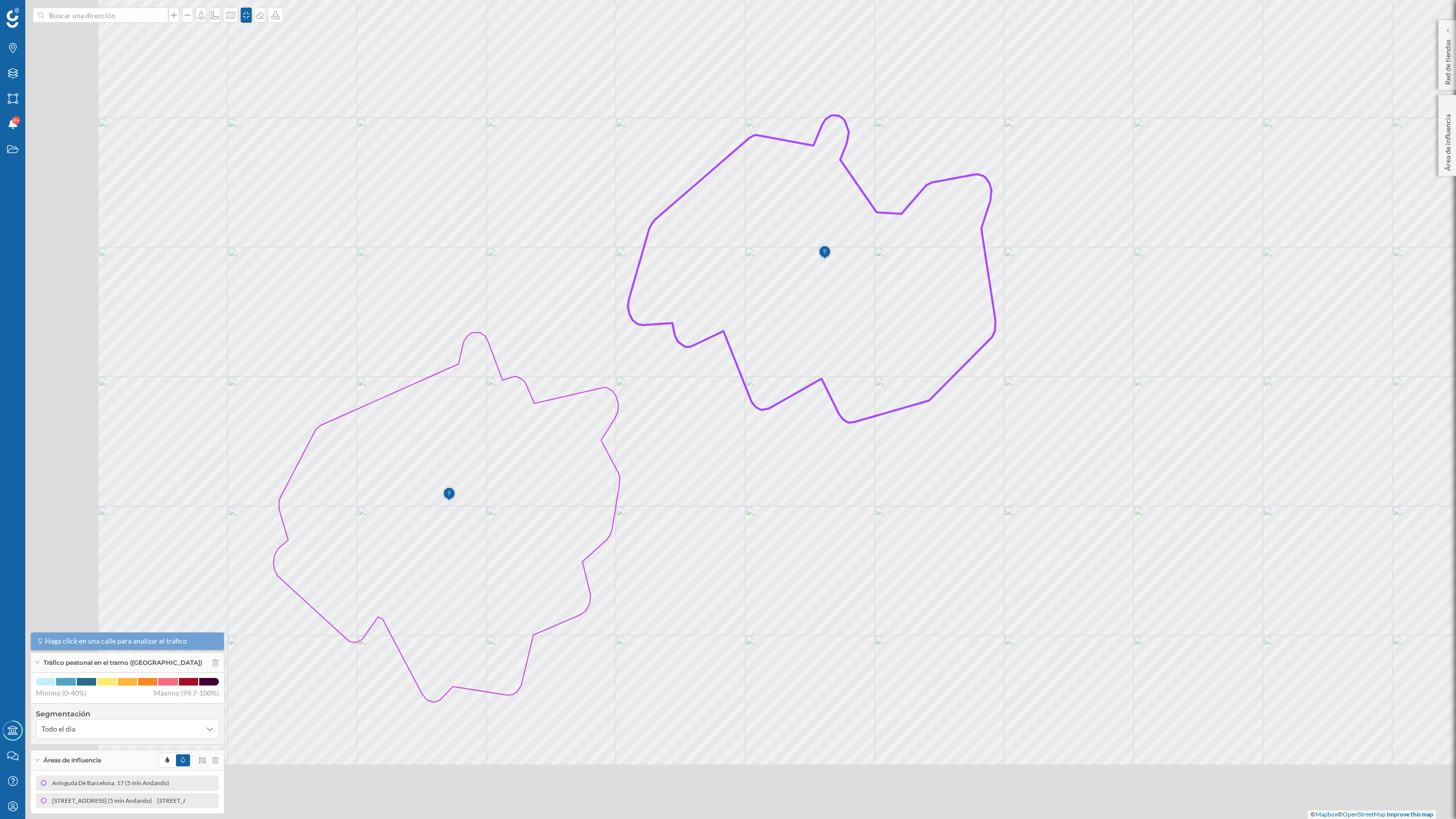
drag, startPoint x: 818, startPoint y: 429, endPoint x: 976, endPoint y: 347, distance: 178.0
click at [976, 347] on icon at bounding box center [812, 269] width 368 height 307
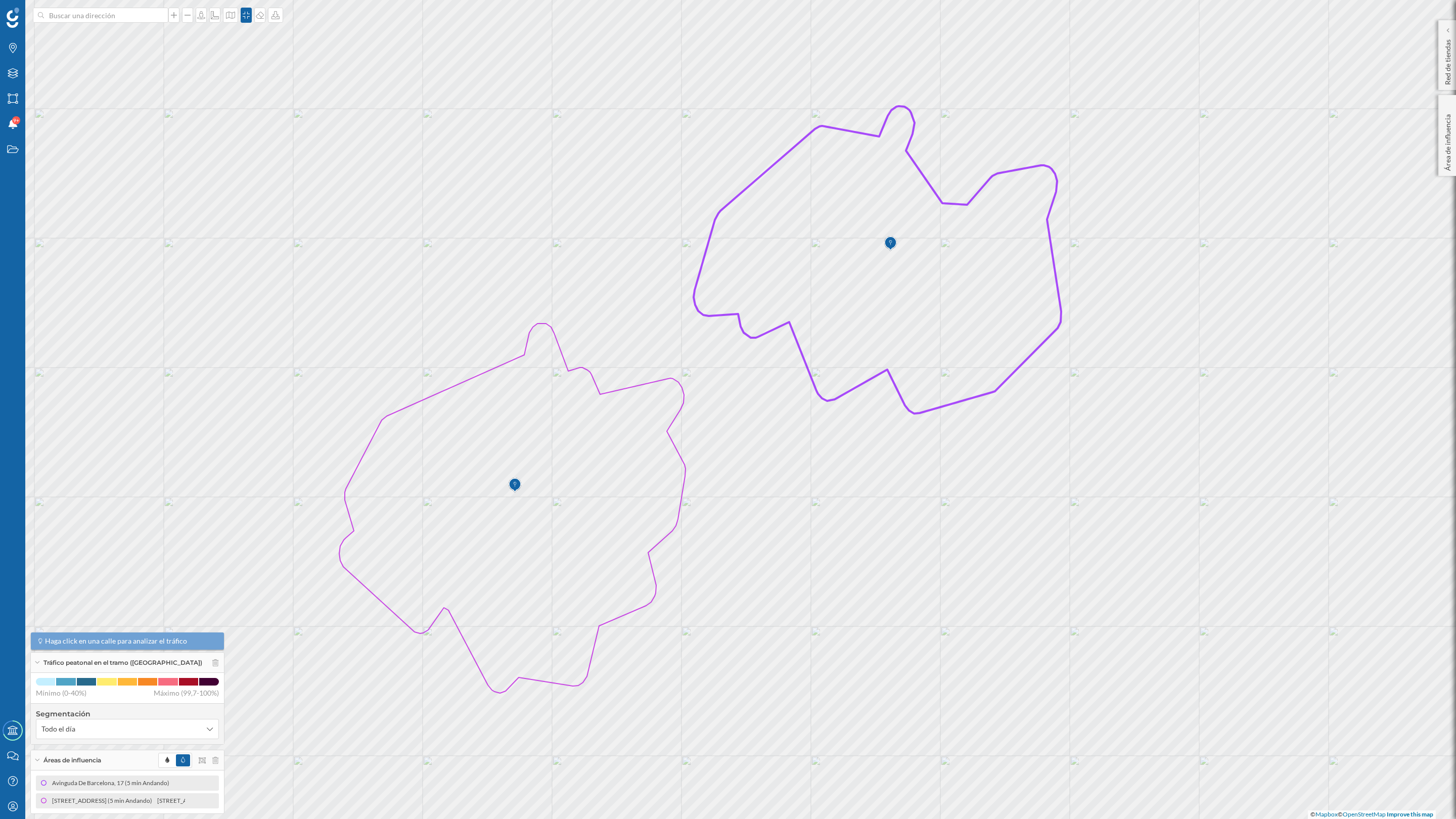
drag, startPoint x: 844, startPoint y: 351, endPoint x: 855, endPoint y: 338, distance: 17.0
click at [855, 338] on icon at bounding box center [878, 260] width 368 height 307
click at [276, 19] on icon at bounding box center [275, 16] width 8 height 8
click at [293, 79] on div "Descargar sin leyenda" at bounding box center [311, 74] width 71 height 11
click at [212, 663] on icon at bounding box center [215, 663] width 6 height 7
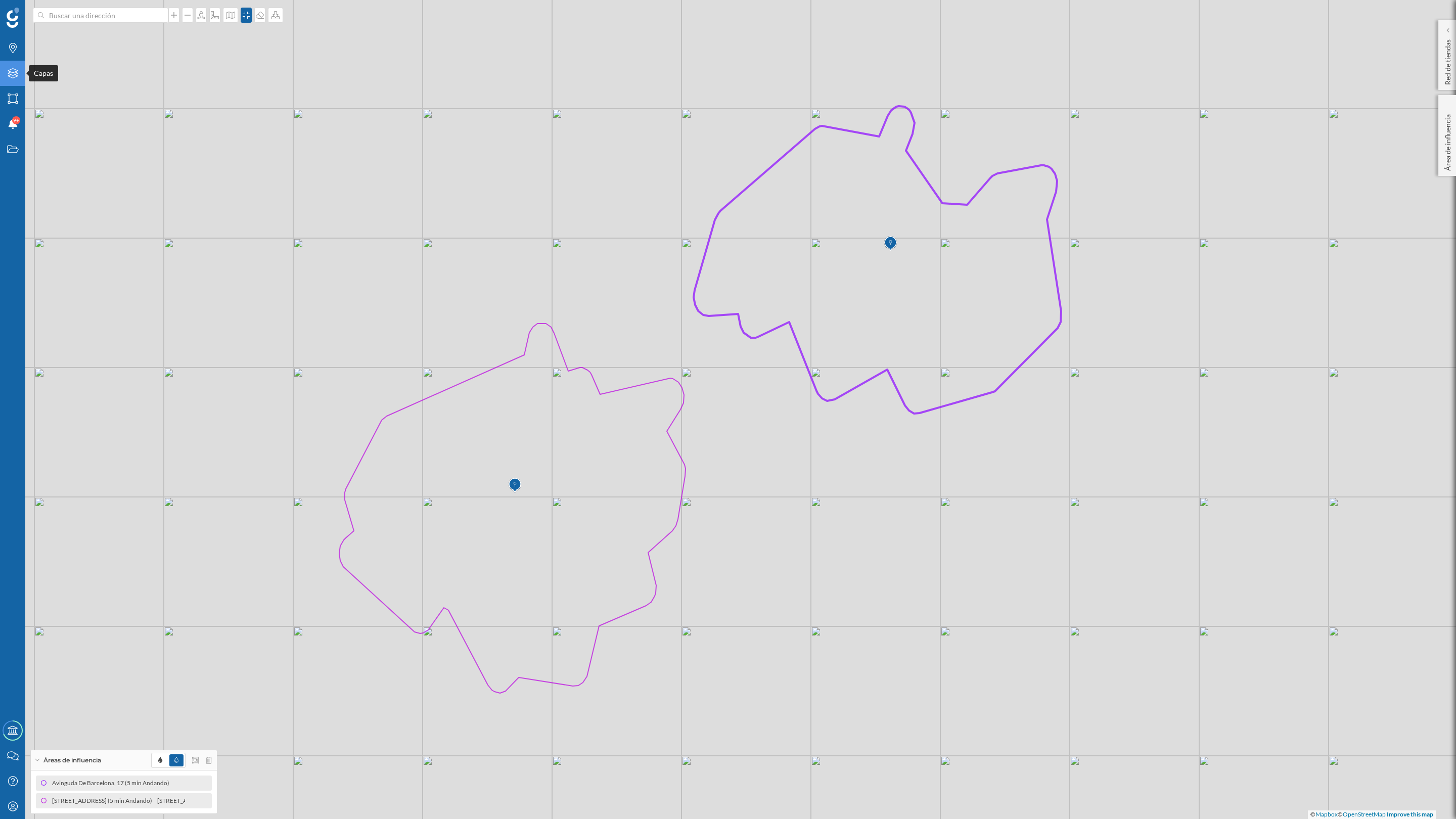
click at [17, 66] on div "Capas" at bounding box center [12, 73] width 25 height 25
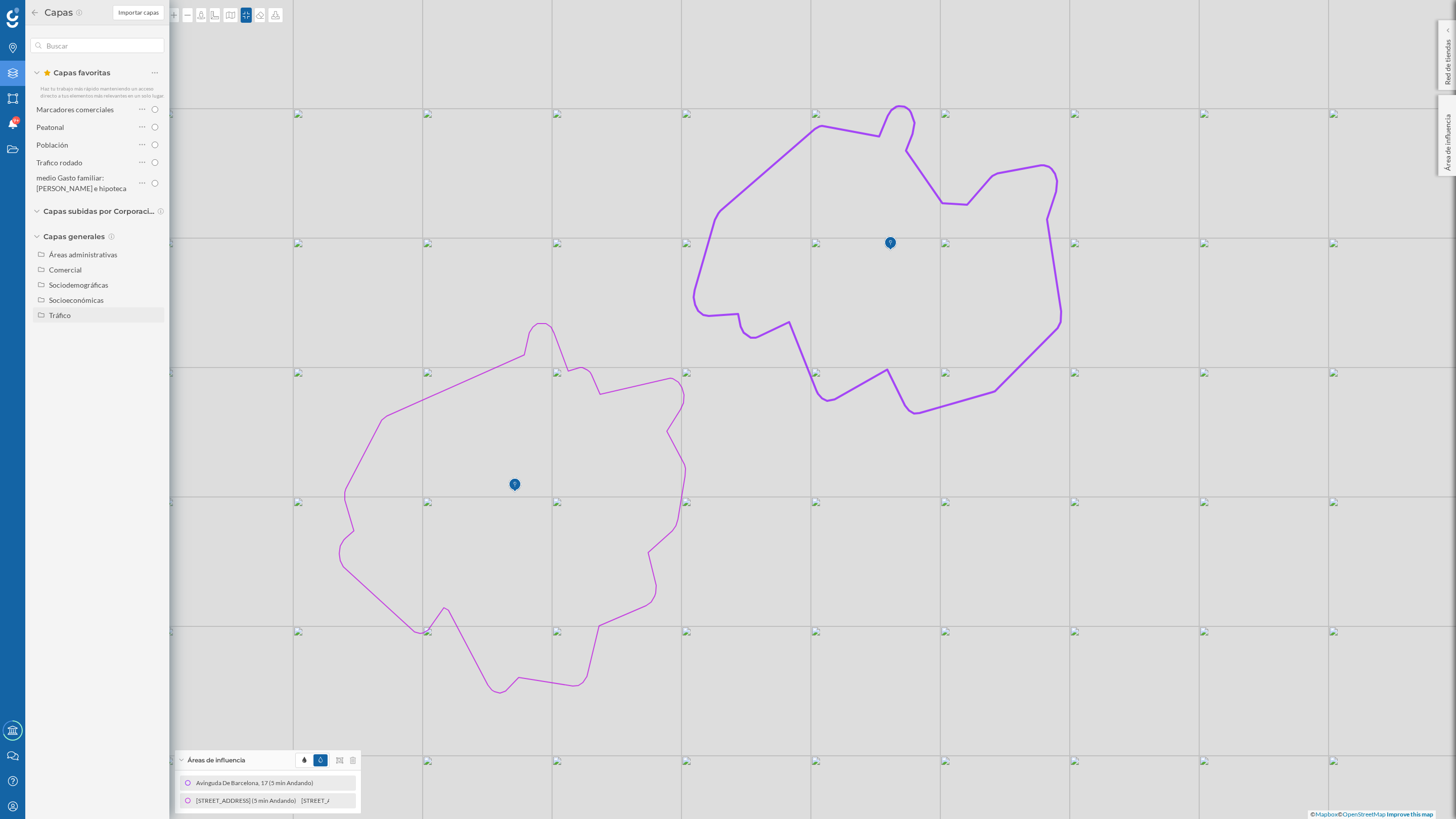
click at [48, 310] on div "Tráfico" at bounding box center [99, 314] width 124 height 11
click at [156, 328] on input "Tráfico rodado" at bounding box center [157, 330] width 7 height 7
radio input "true"
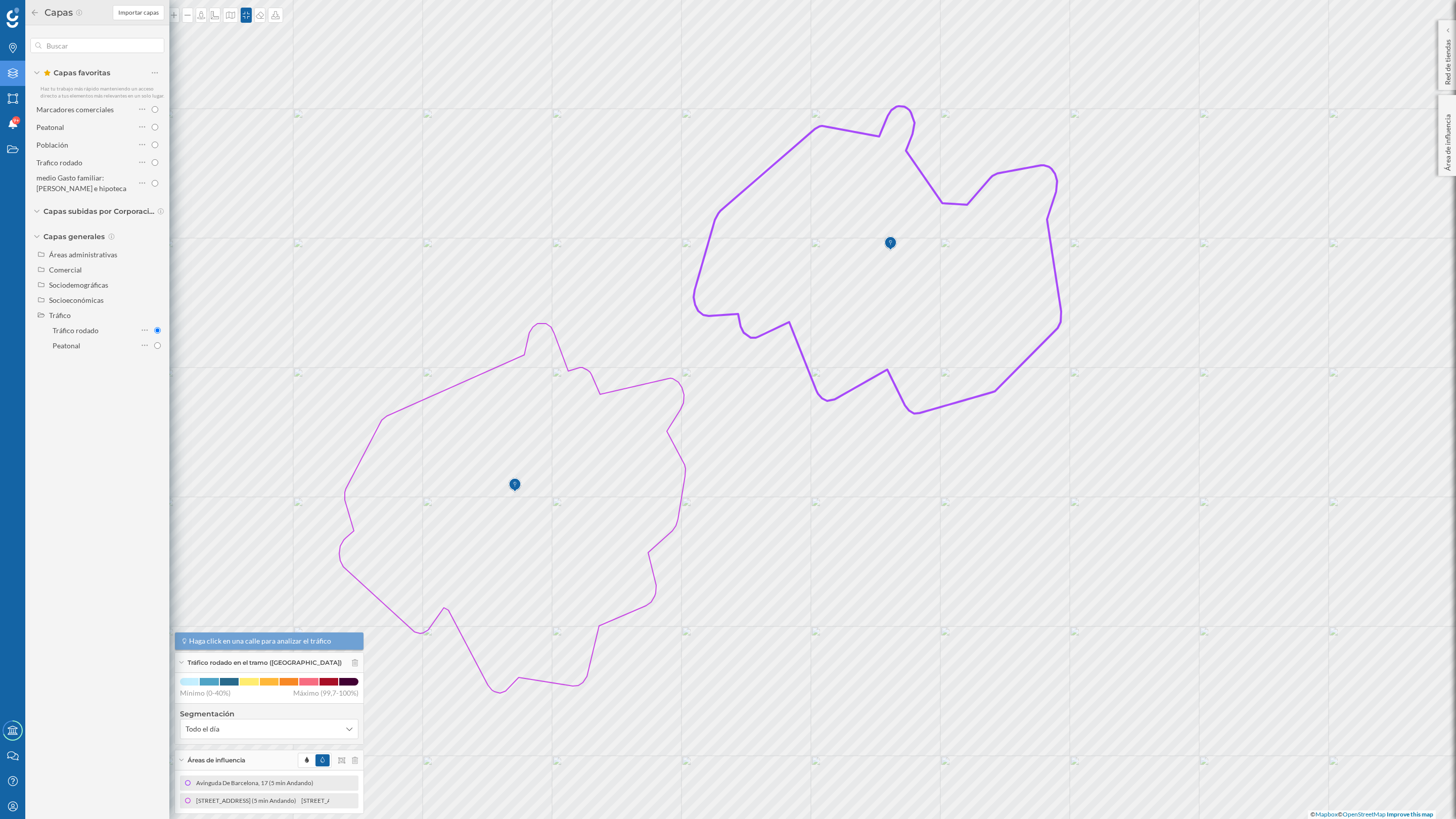
click at [32, 10] on icon at bounding box center [34, 12] width 9 height 7
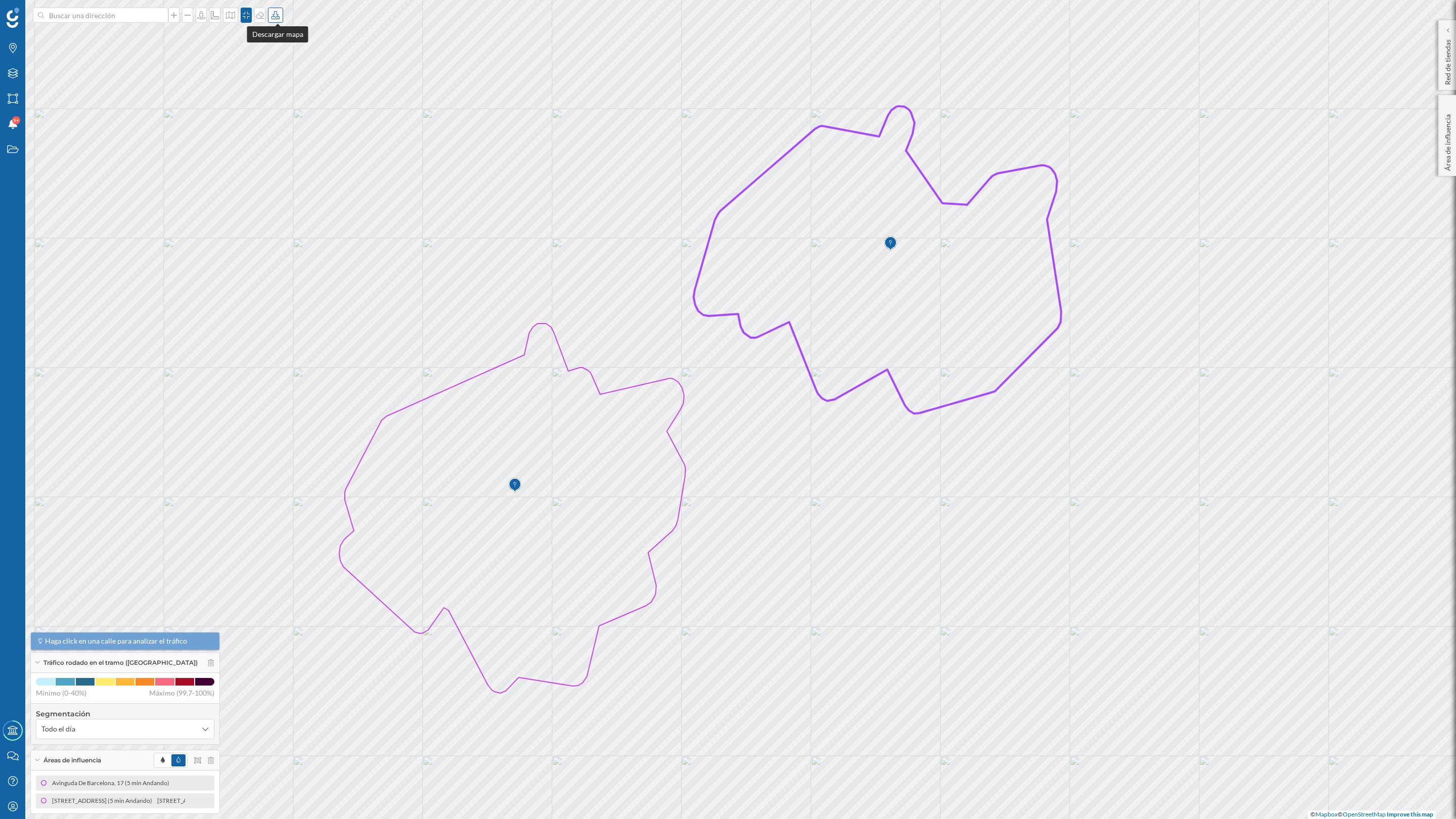
click at [274, 14] on icon at bounding box center [275, 16] width 10 height 8
click at [315, 79] on div "Descargar sin leyenda" at bounding box center [311, 74] width 77 height 16
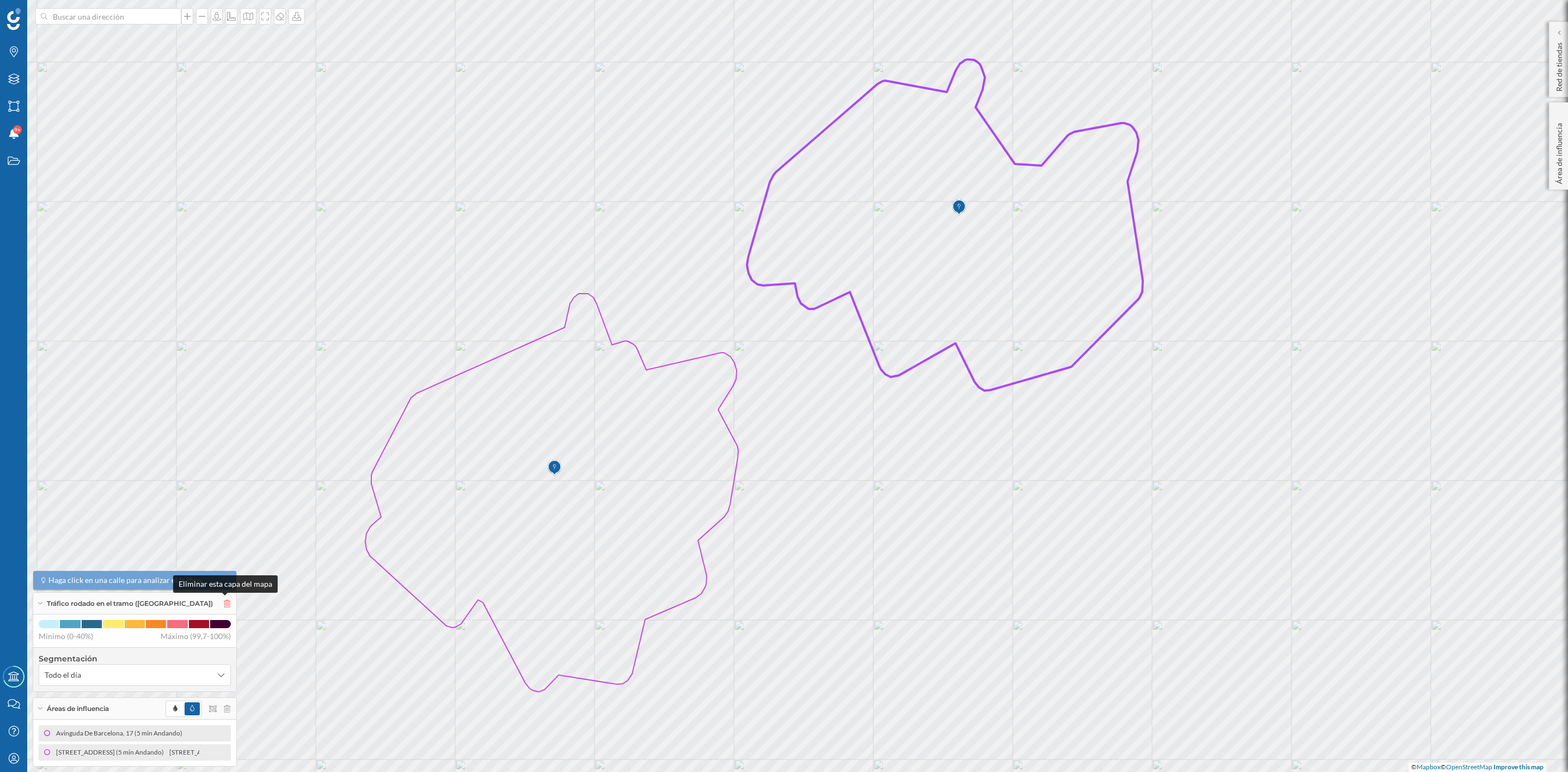
click at [224, 602] on icon at bounding box center [227, 603] width 6 height 8
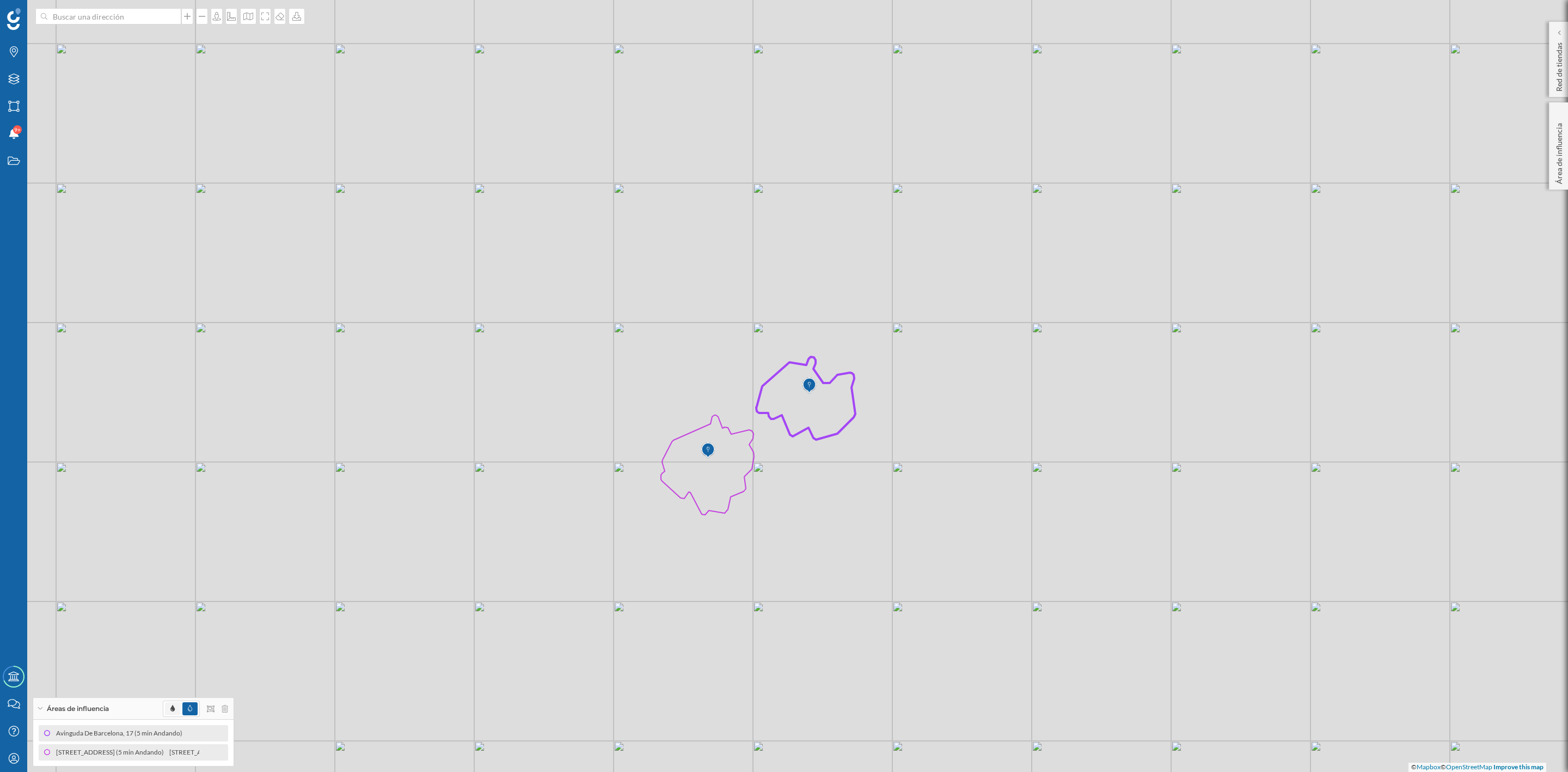
click at [170, 706] on icon at bounding box center [172, 708] width 4 height 6
click at [214, 752] on icon at bounding box center [216, 752] width 6 height 8
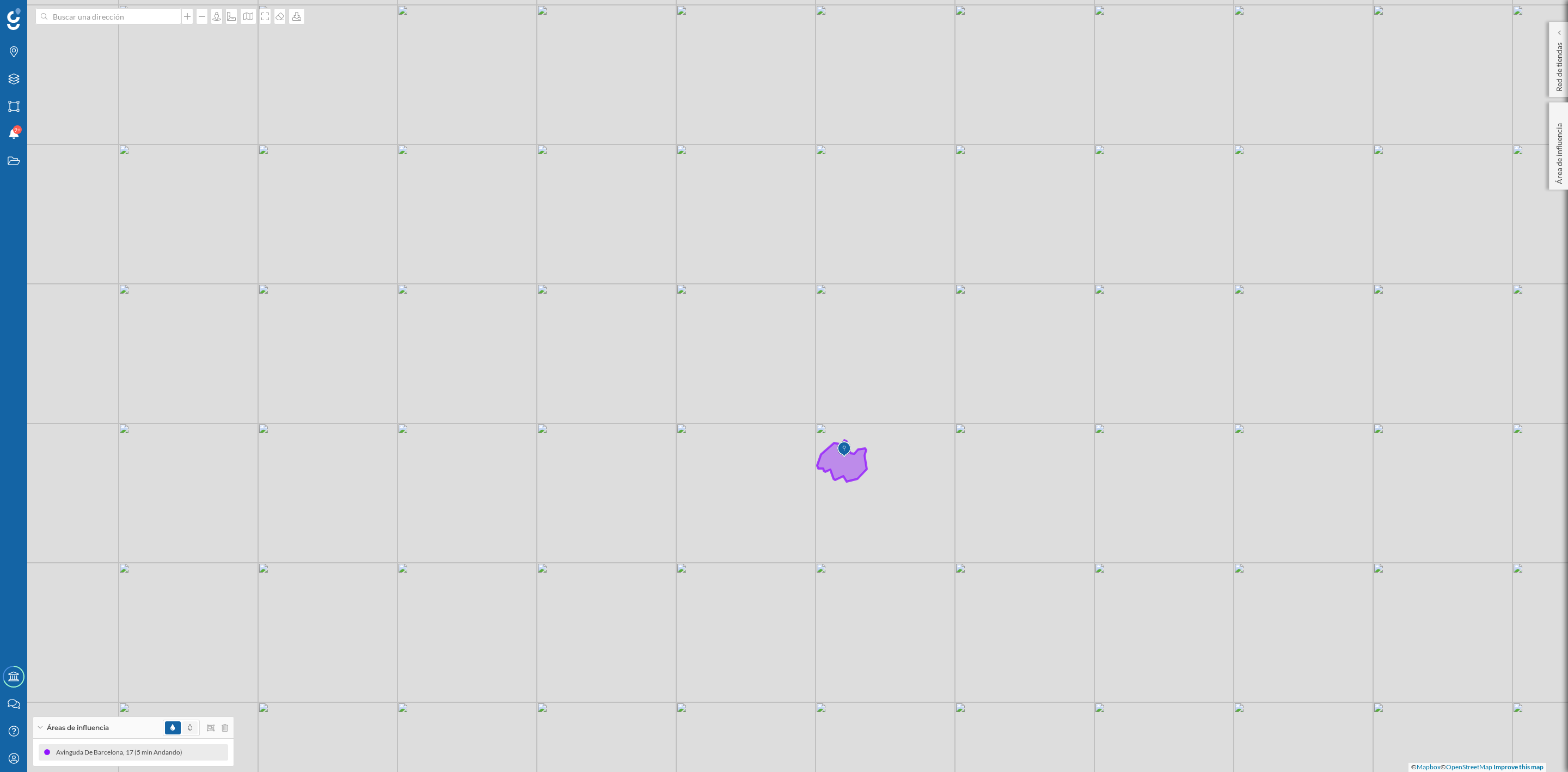
click at [193, 728] on span at bounding box center [190, 727] width 15 height 13
click at [13, 56] on icon at bounding box center [13, 51] width 8 height 11
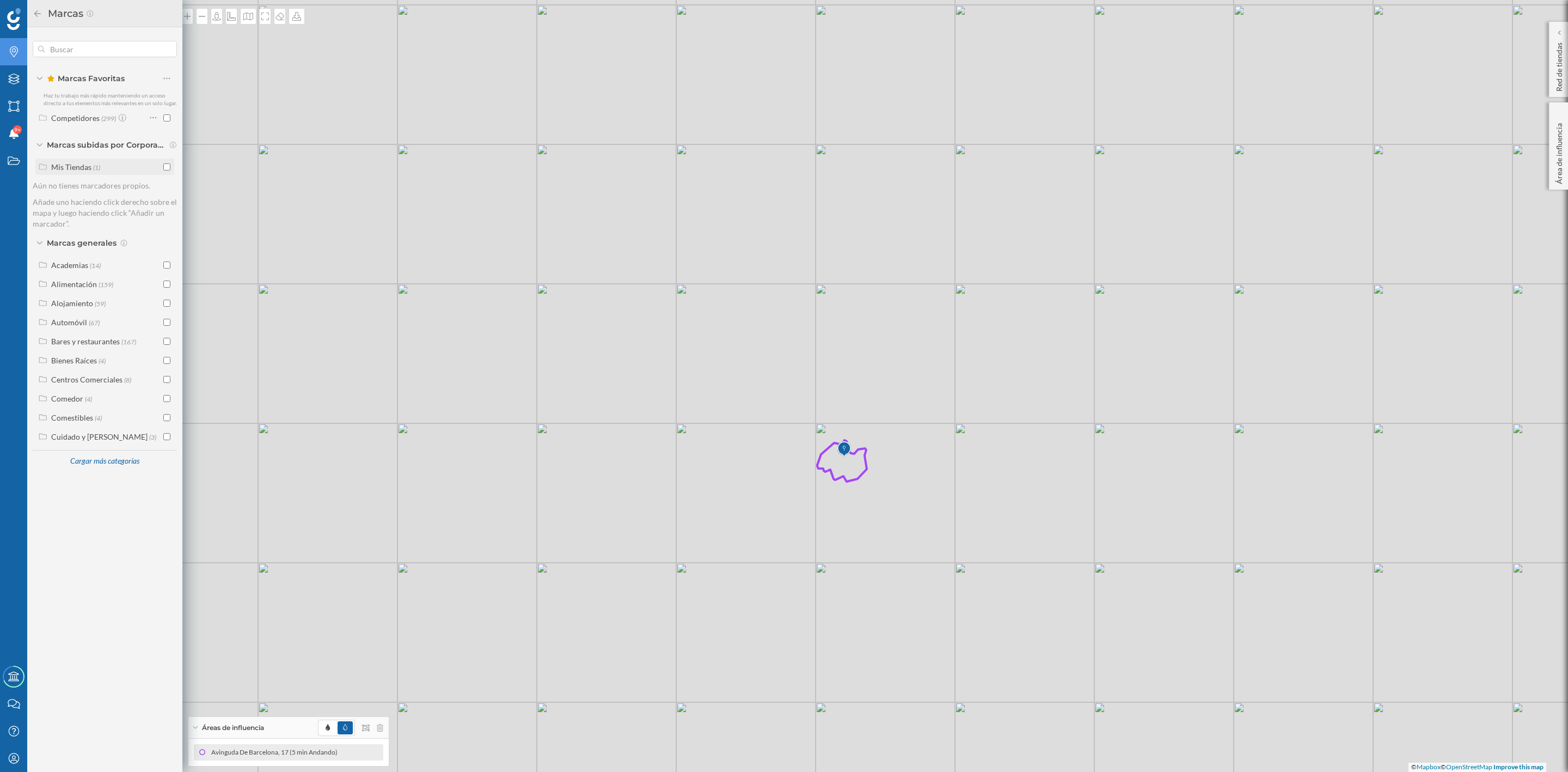
click at [166, 167] on input "checkbox" at bounding box center [167, 167] width 7 height 7
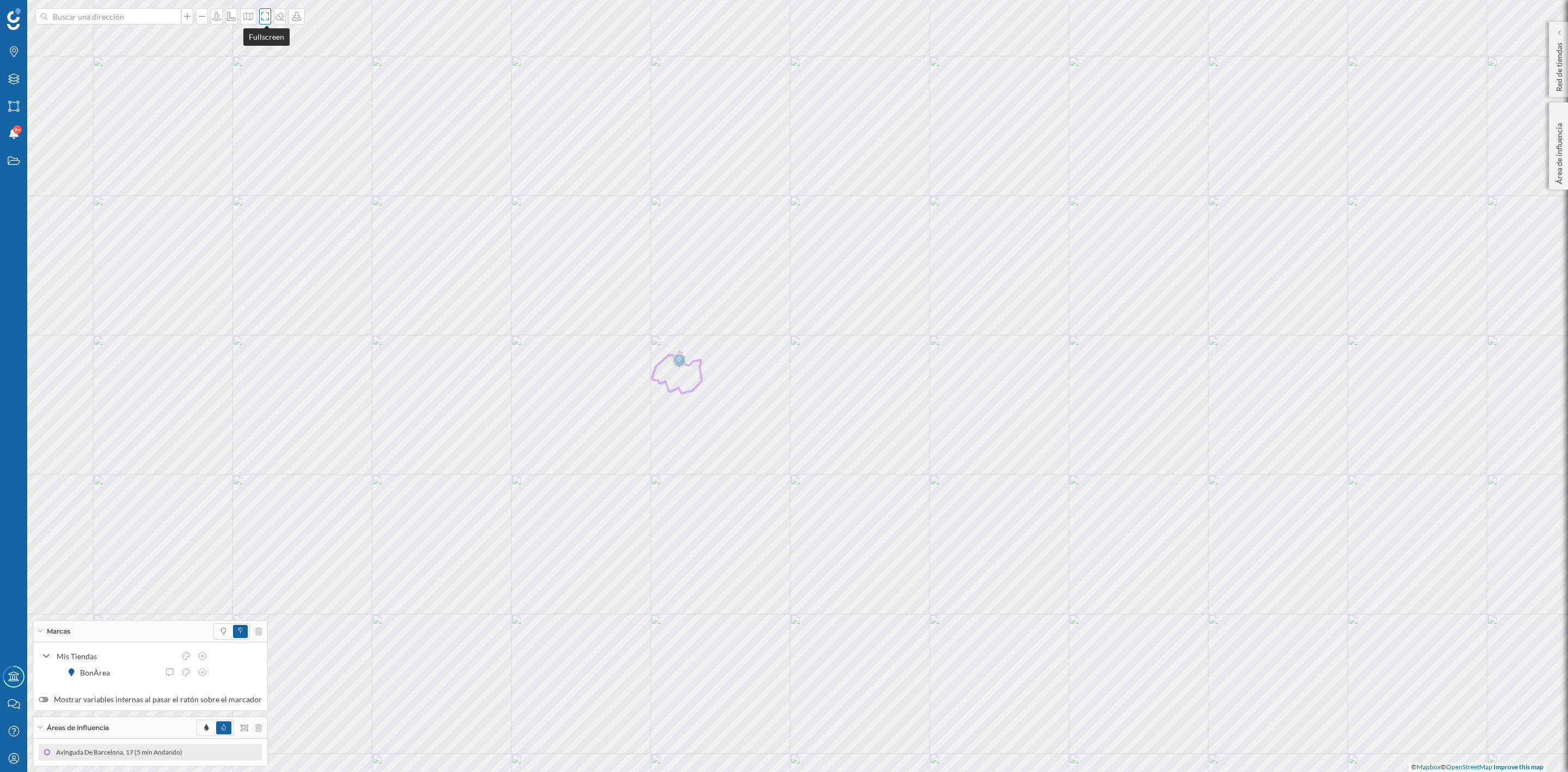
click at [265, 17] on icon at bounding box center [265, 17] width 11 height 9
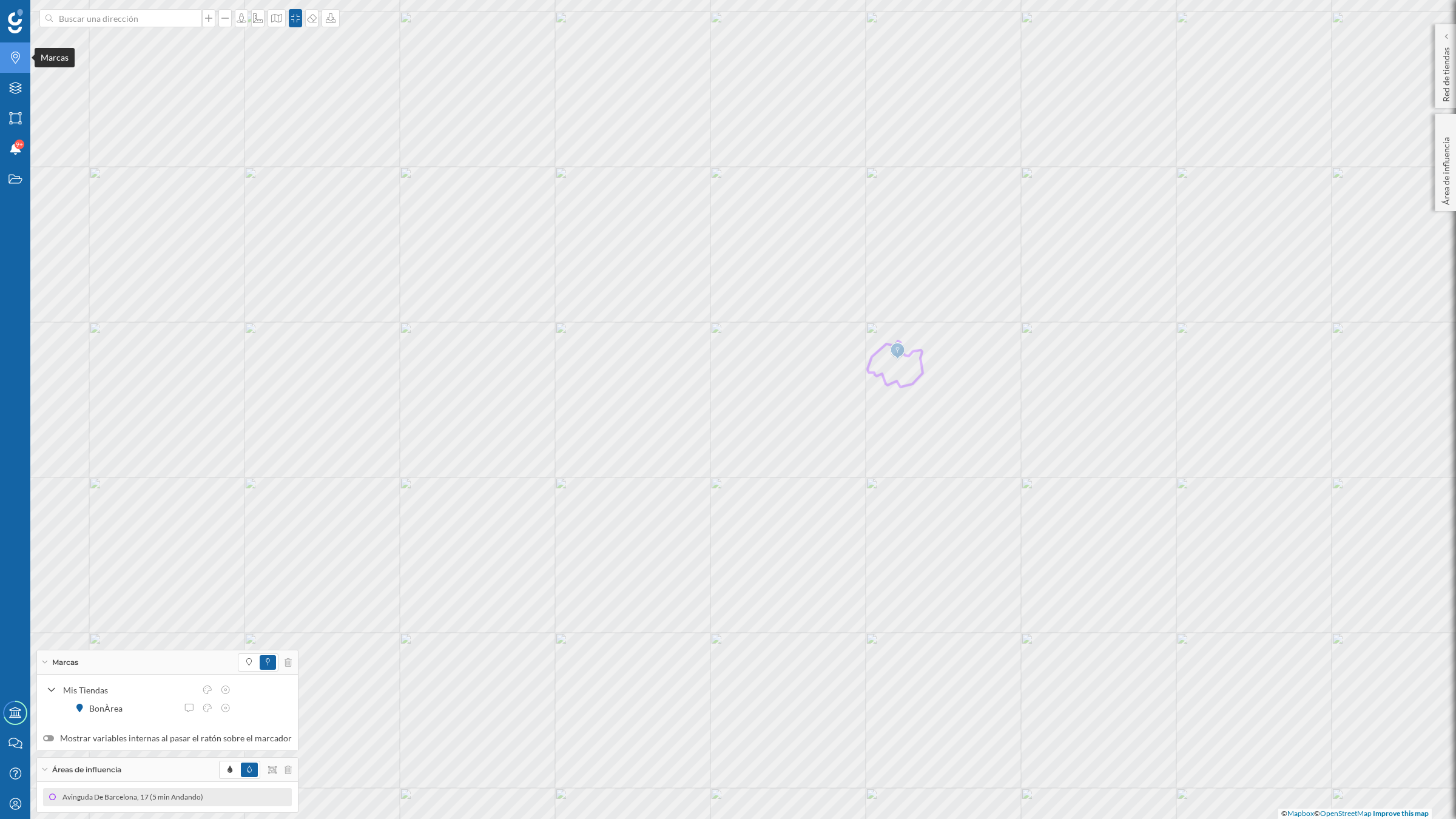
click at [12, 53] on icon at bounding box center [15, 57] width 9 height 12
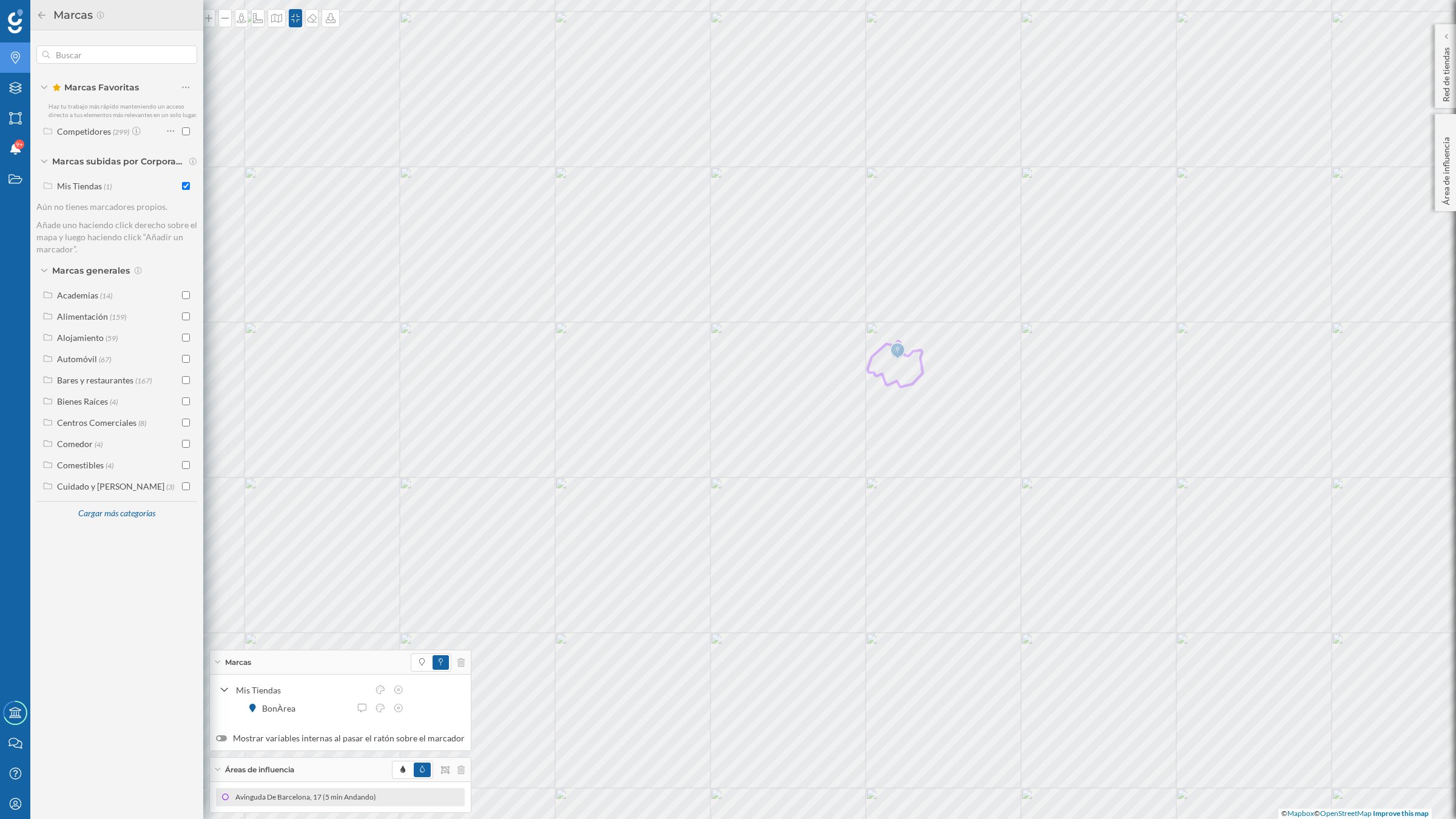
click at [89, 195] on div "Mis Tiendas (1)" at bounding box center [117, 188] width 161 height 28
click at [91, 183] on div "Mis Tiendas" at bounding box center [80, 186] width 45 height 10
click at [180, 207] on div at bounding box center [163, 206] width 36 height 17
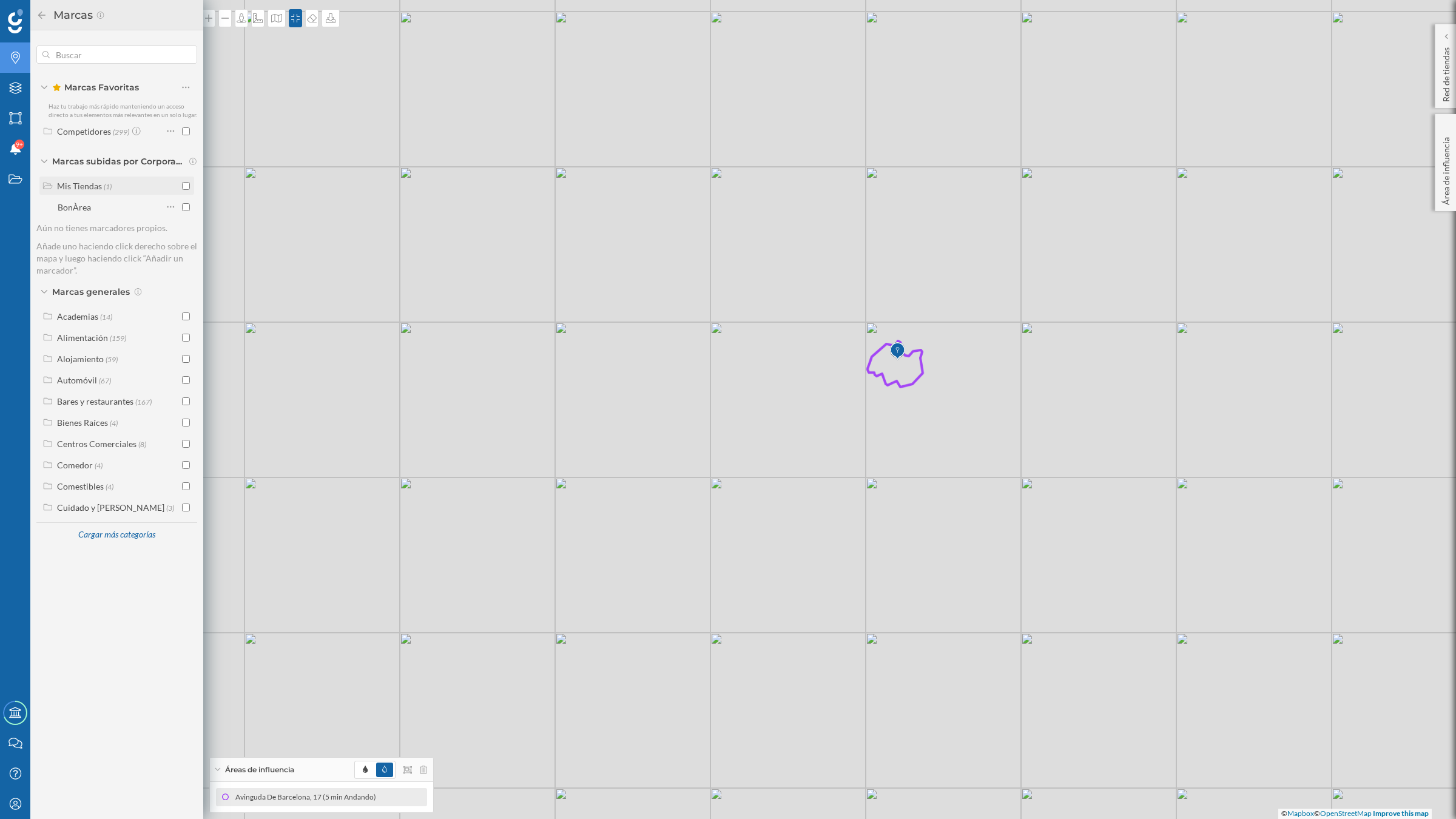
click at [186, 186] on input "checkbox" at bounding box center [186, 186] width 8 height 8
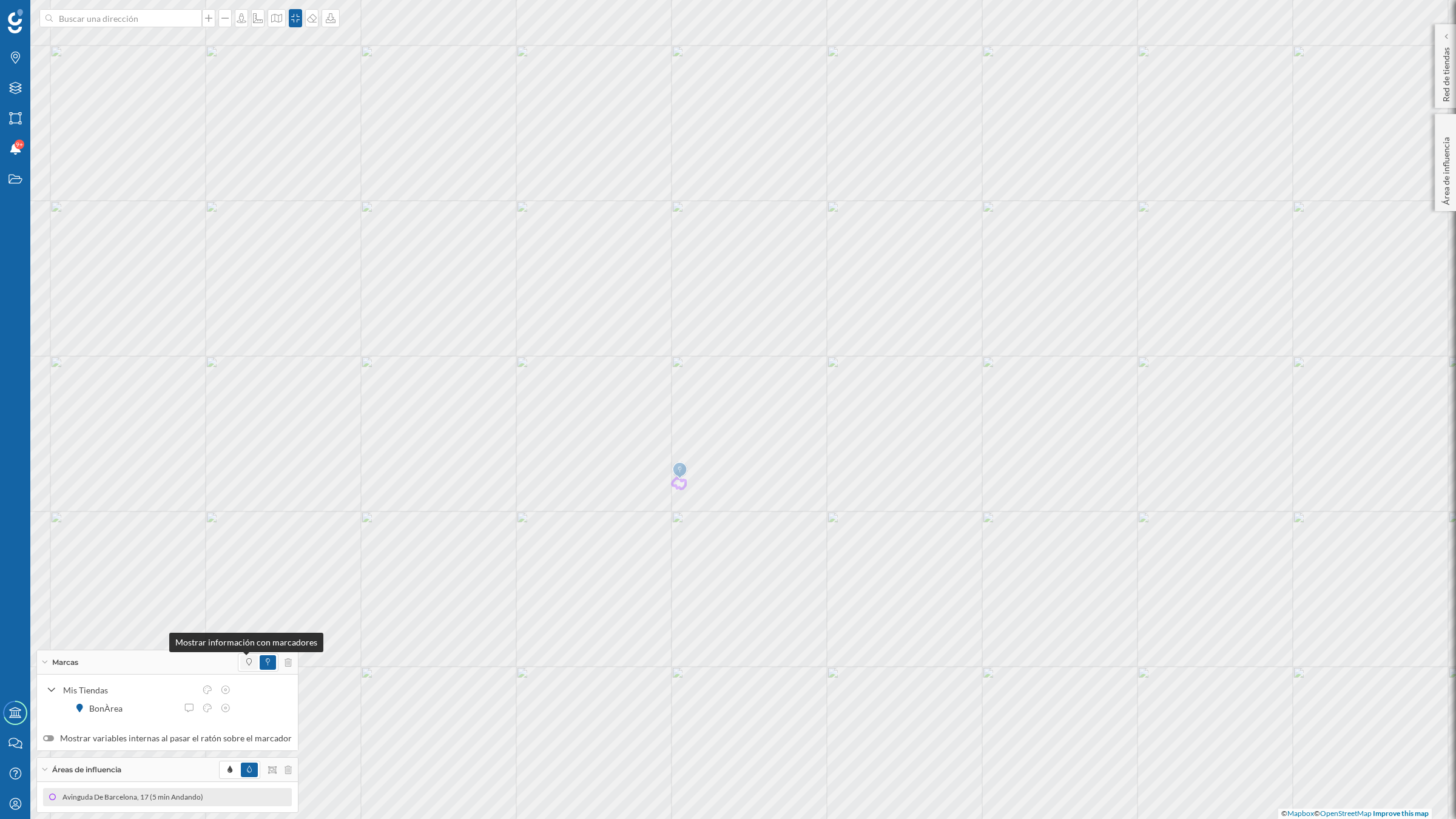
click at [247, 667] on span at bounding box center [250, 662] width 6 height 11
click at [265, 660] on icon at bounding box center [267, 662] width 4 height 7
click at [284, 663] on icon at bounding box center [287, 663] width 7 height 9
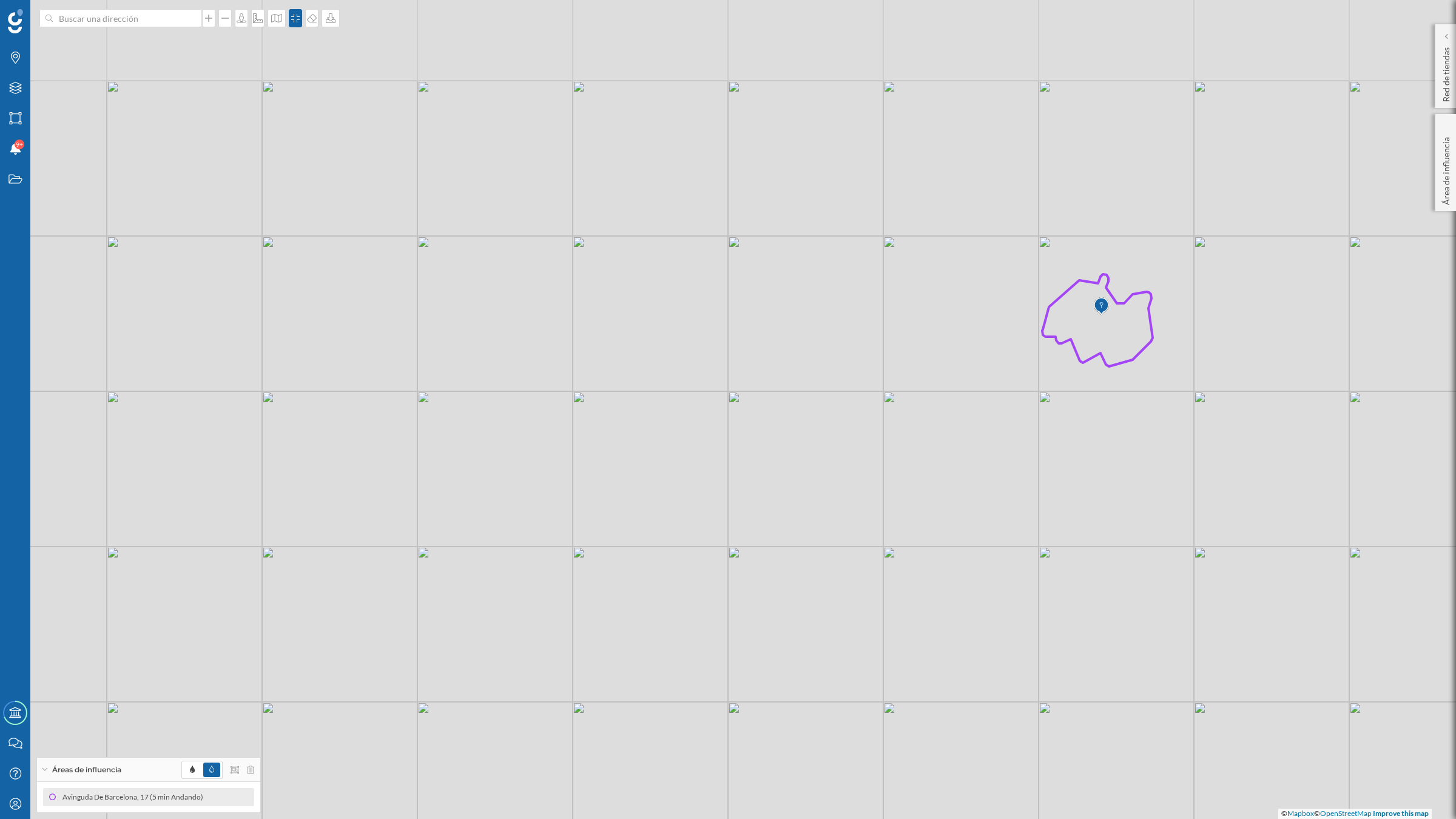
drag, startPoint x: 913, startPoint y: 425, endPoint x: 869, endPoint y: 601, distance: 181.4
click at [869, 601] on div "© Mapbox © OpenStreetMap Improve this map" at bounding box center [728, 409] width 1456 height 819
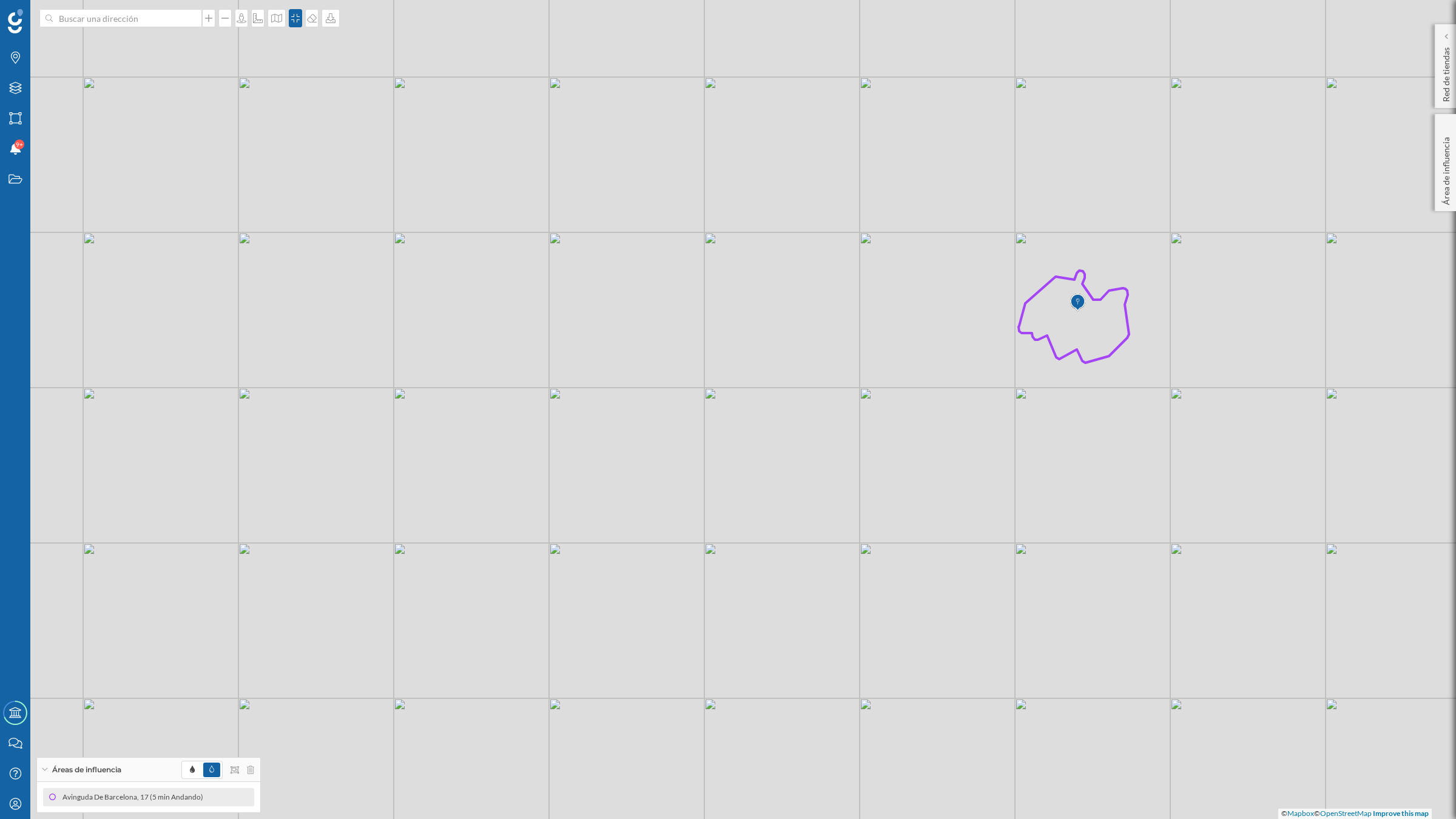
drag, startPoint x: 542, startPoint y: 561, endPoint x: 517, endPoint y: 556, distance: 25.5
click at [517, 556] on div "© Mapbox © OpenStreetMap Improve this map" at bounding box center [728, 409] width 1456 height 819
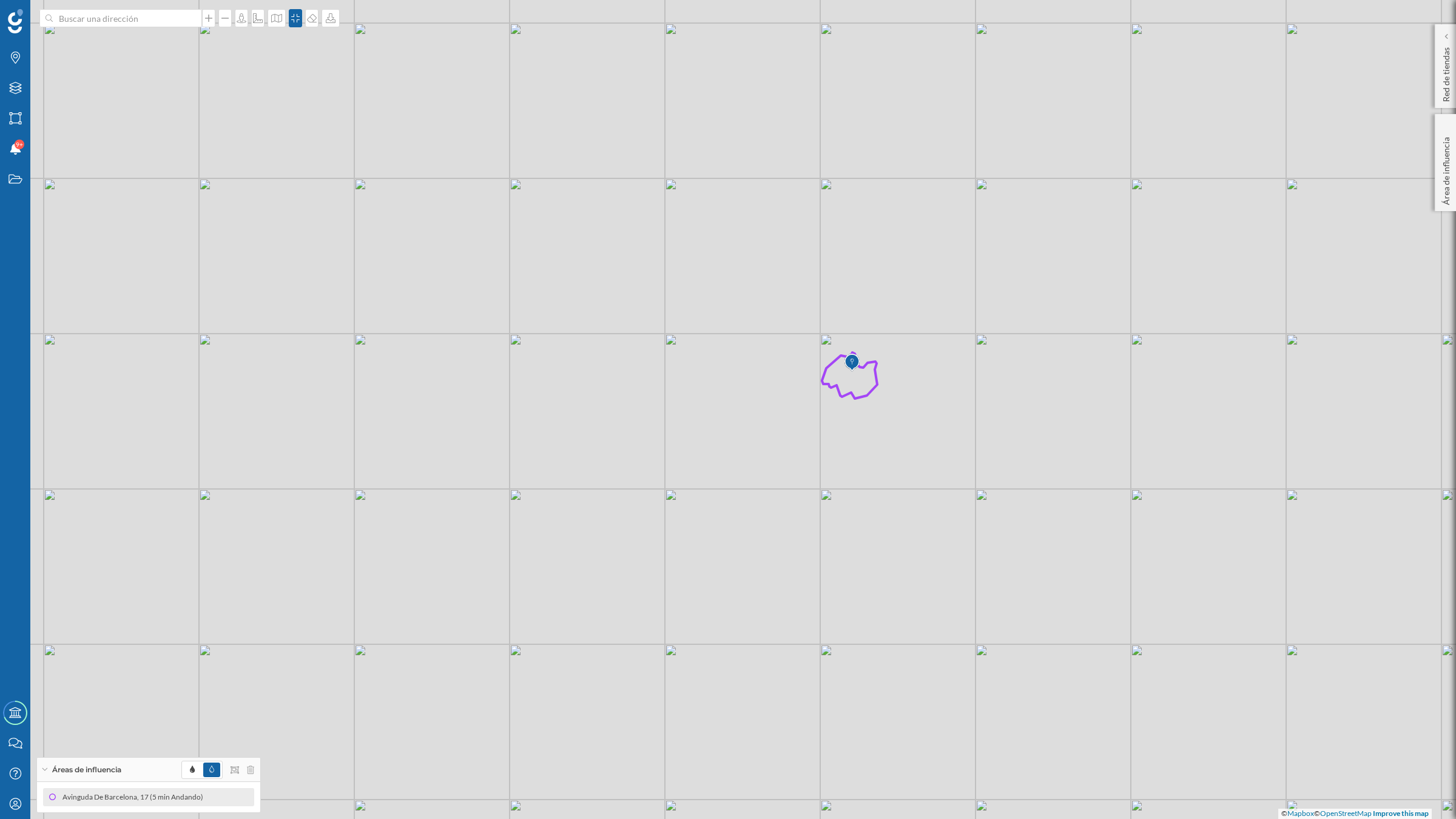
drag, startPoint x: 535, startPoint y: 556, endPoint x: 589, endPoint y: 496, distance: 80.7
click at [589, 496] on div "© Mapbox © OpenStreetMap Improve this map" at bounding box center [728, 409] width 1456 height 819
click at [10, 67] on div "Marcas" at bounding box center [15, 57] width 30 height 30
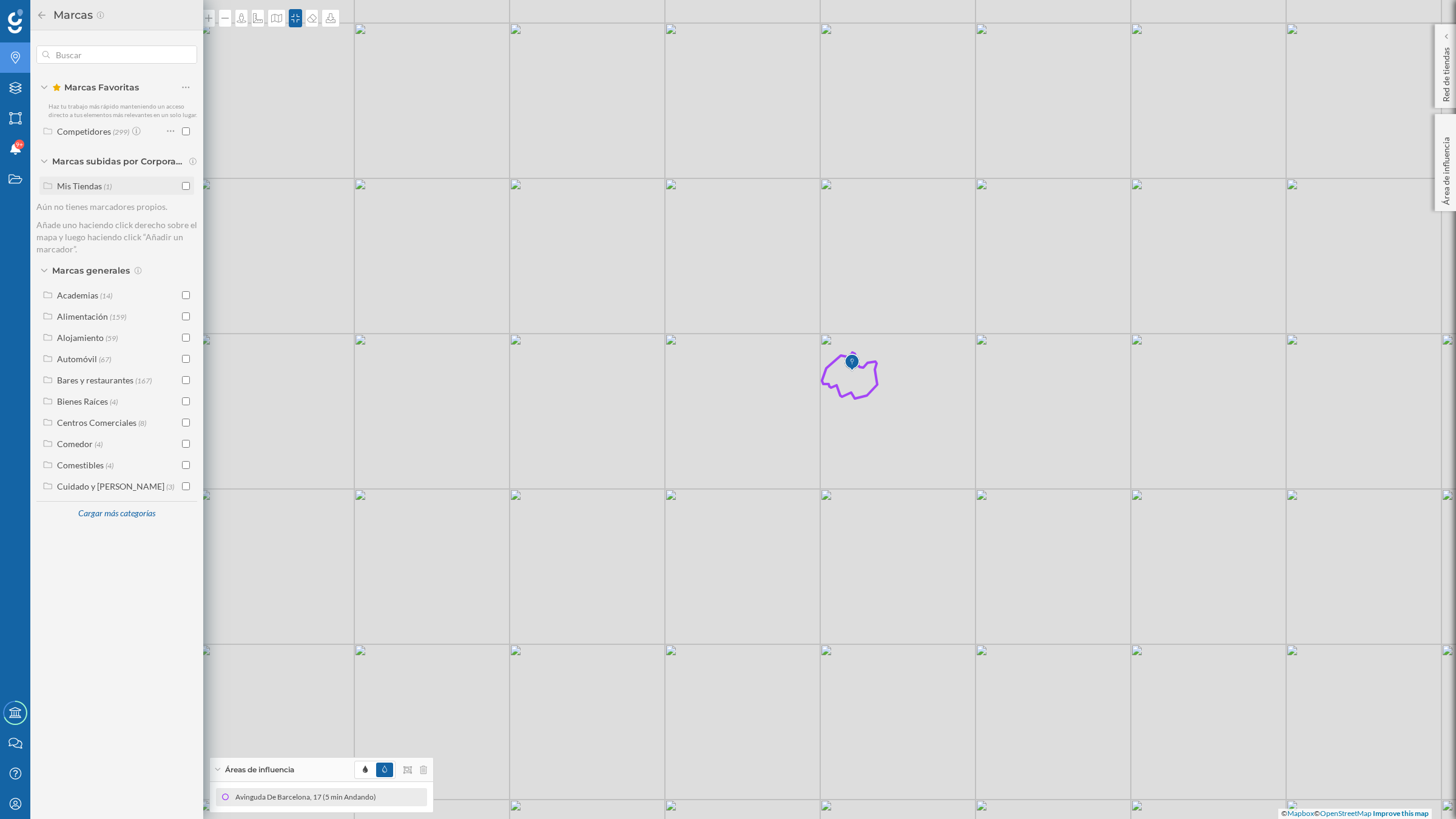
click at [186, 183] on input "checkbox" at bounding box center [186, 186] width 8 height 8
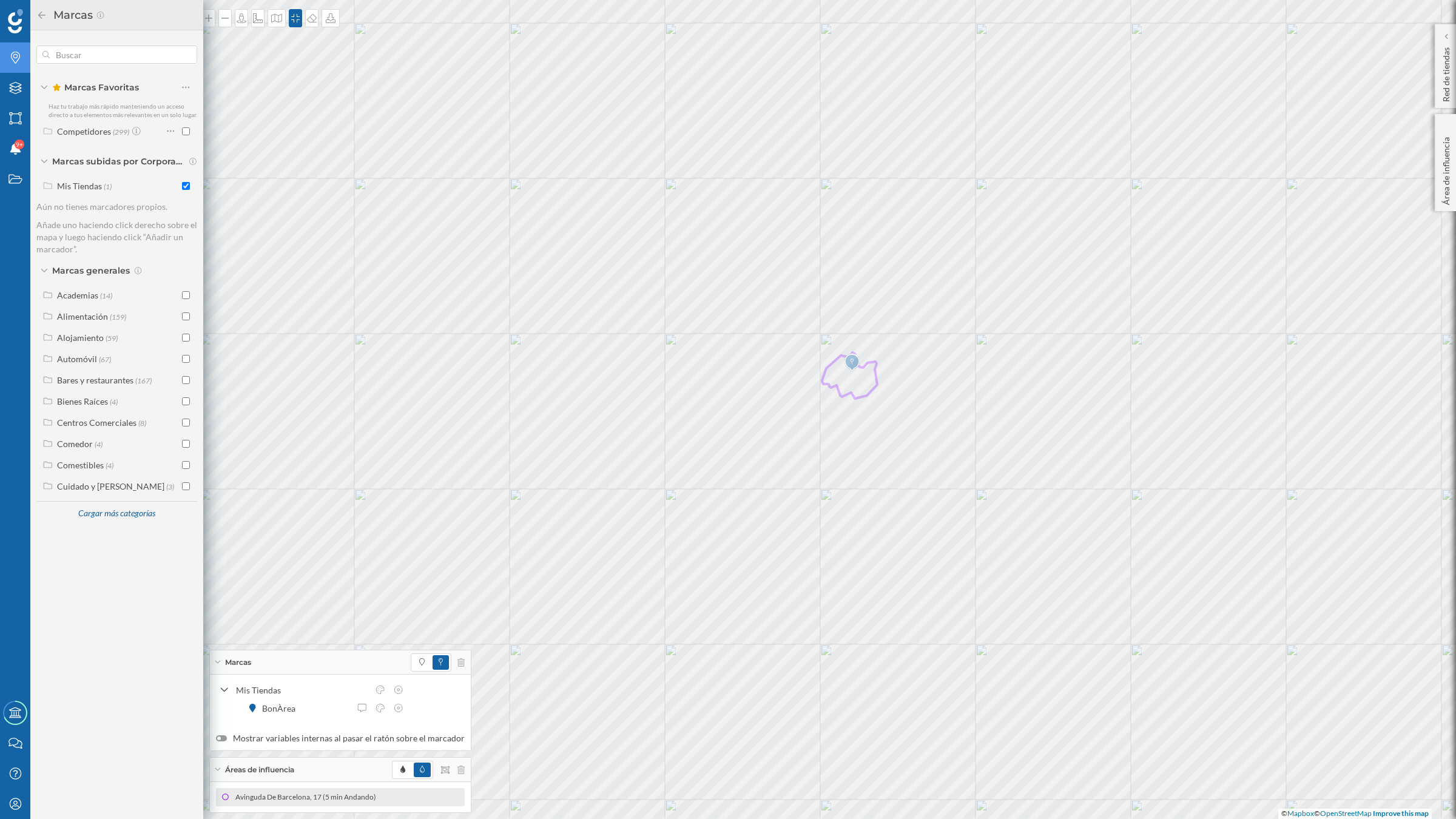
click at [186, 183] on input "checkbox" at bounding box center [186, 186] width 8 height 8
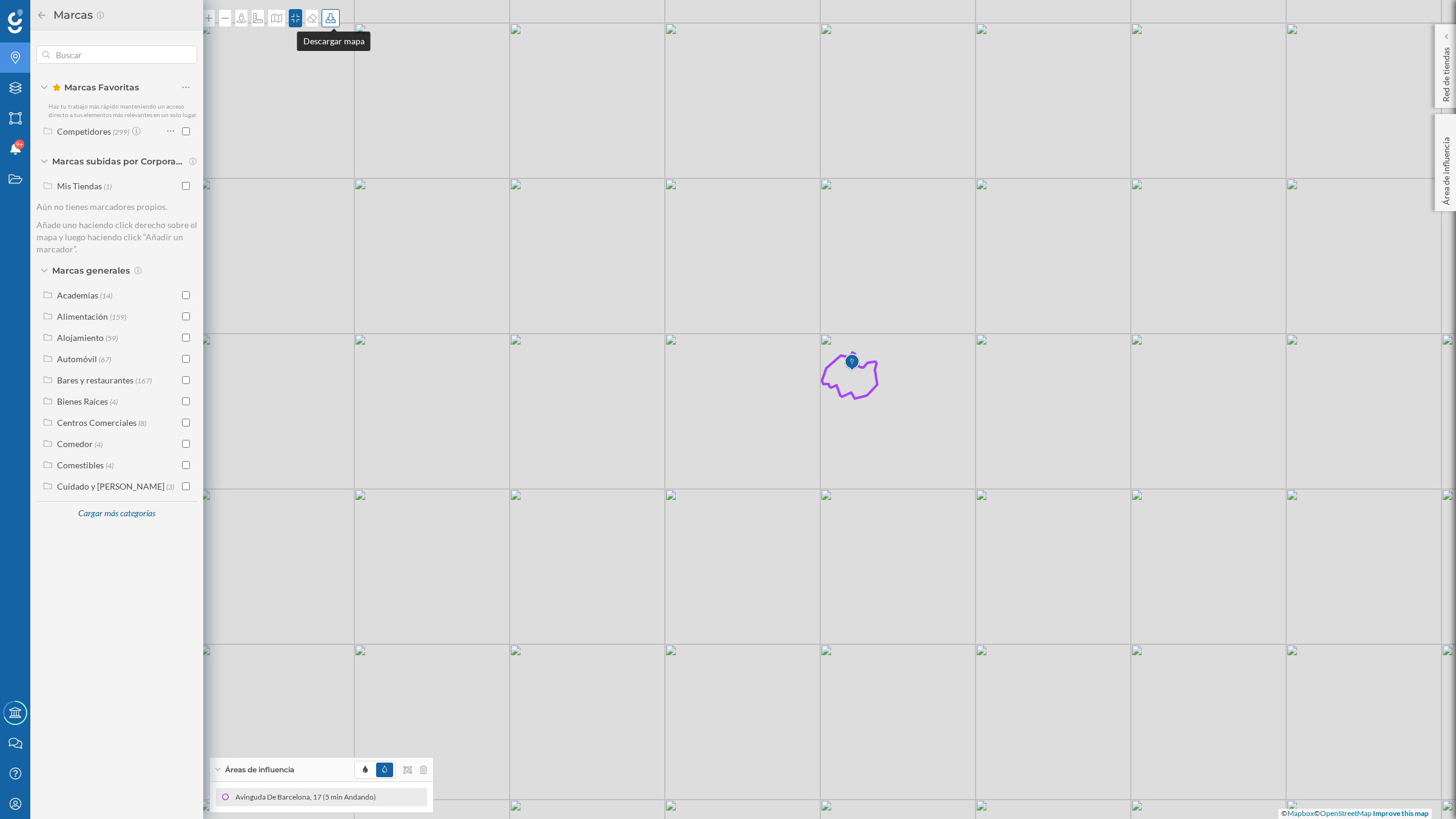
click at [331, 23] on icon at bounding box center [330, 19] width 10 height 10
click at [362, 91] on div "Descargar sin leyenda" at bounding box center [373, 88] width 86 height 13
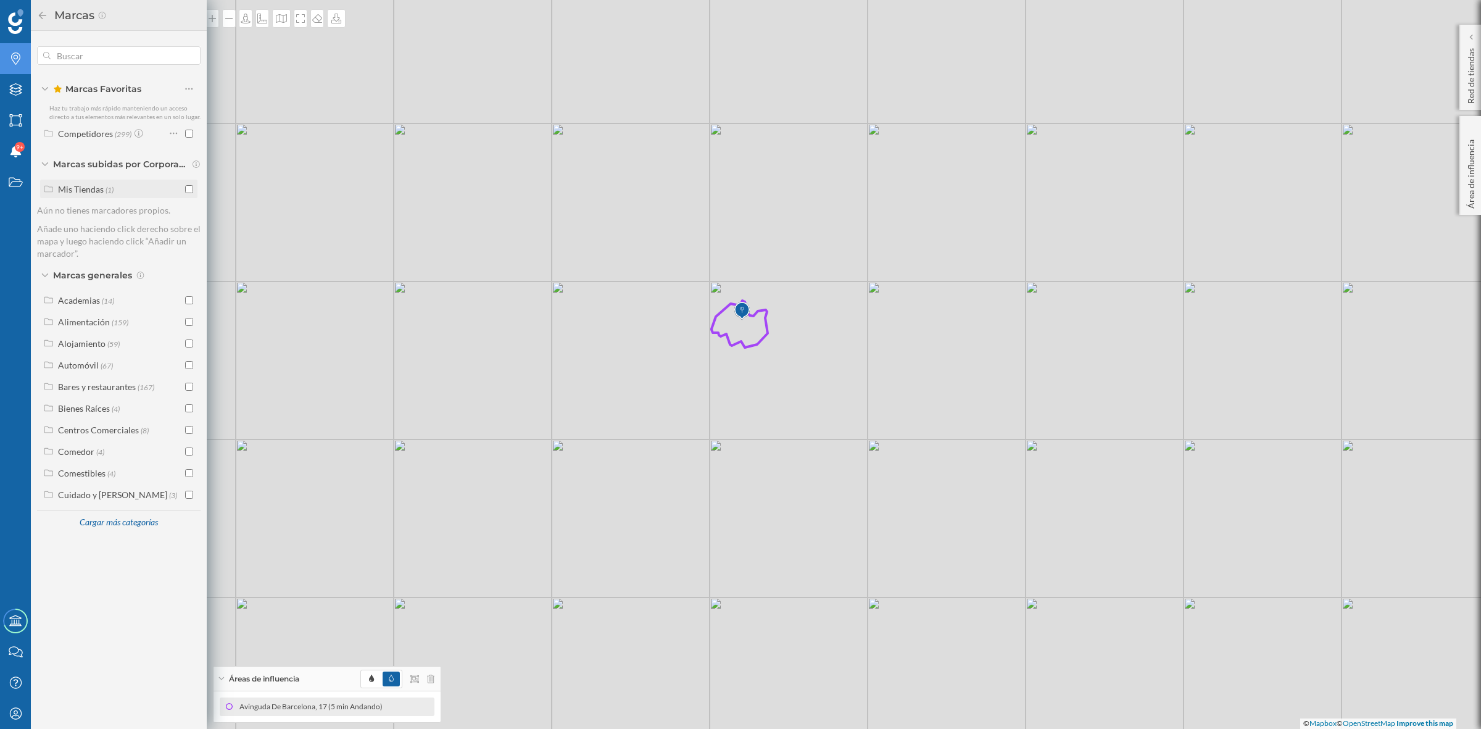
click at [185, 186] on input "checkbox" at bounding box center [189, 189] width 8 height 8
